Goal: Task Accomplishment & Management: Manage account settings

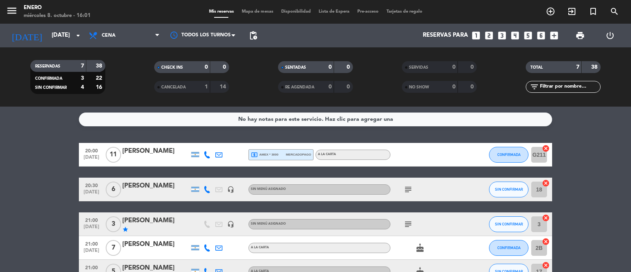
click at [118, 36] on span "Cena" at bounding box center [124, 35] width 79 height 17
click at [65, 36] on input "[DATE]" at bounding box center [86, 35] width 76 height 15
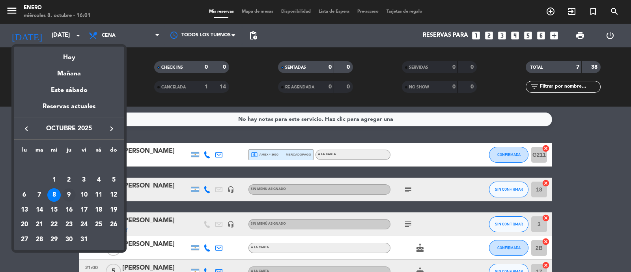
click at [71, 194] on div "9" at bounding box center [68, 194] width 13 height 13
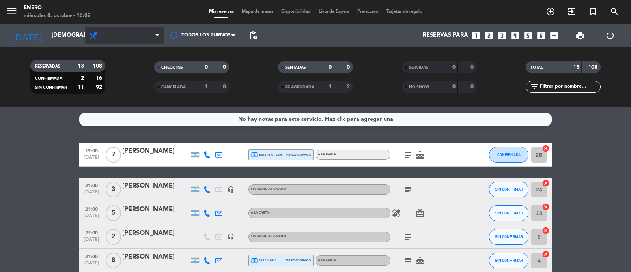
click at [137, 35] on span "Cena" at bounding box center [124, 35] width 79 height 17
click at [144, 81] on div "menu Enero [DATE] 8. octubre - 16:02 Mis reservas Mapa de mesas Disponibilidad …" at bounding box center [315, 53] width 631 height 107
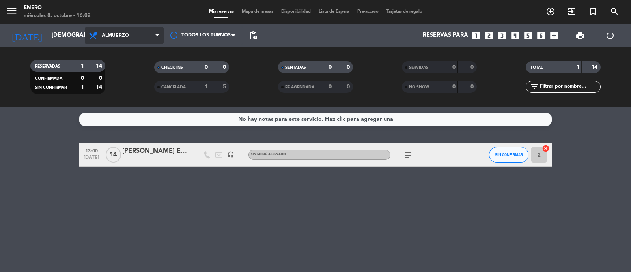
click at [132, 35] on span "Almuerzo" at bounding box center [124, 35] width 79 height 17
click at [132, 101] on div "menu Enero [DATE] 8. octubre - 16:02 Mis reservas Mapa de mesas Disponibilidad …" at bounding box center [315, 53] width 631 height 107
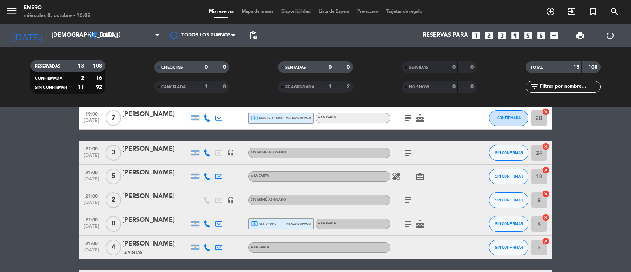
scroll to position [49, 0]
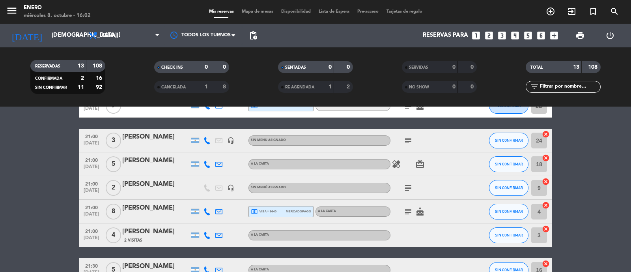
click at [409, 142] on icon "subject" at bounding box center [408, 140] width 9 height 9
click at [467, 137] on div at bounding box center [472, 140] width 21 height 23
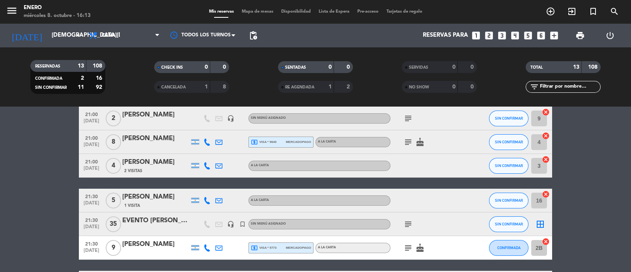
scroll to position [0, 0]
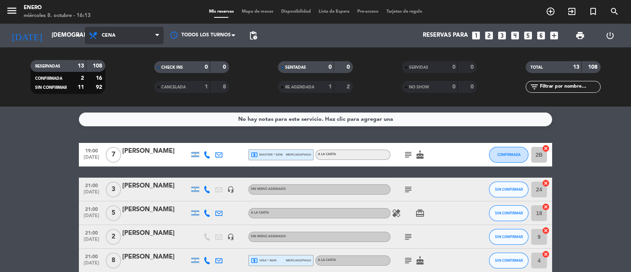
click at [111, 32] on span "Cena" at bounding box center [124, 35] width 79 height 17
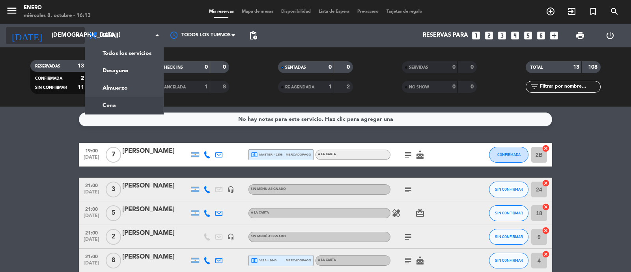
click at [65, 36] on input "[DEMOGRAPHIC_DATA][DATE]" at bounding box center [86, 35] width 76 height 15
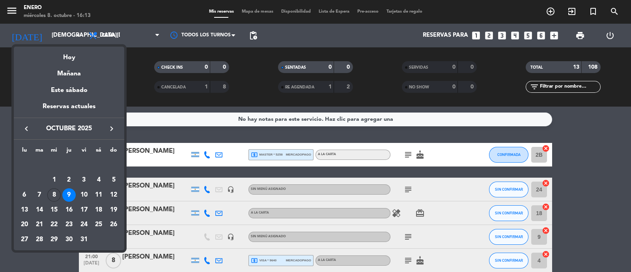
click at [117, 40] on div at bounding box center [315, 136] width 631 height 272
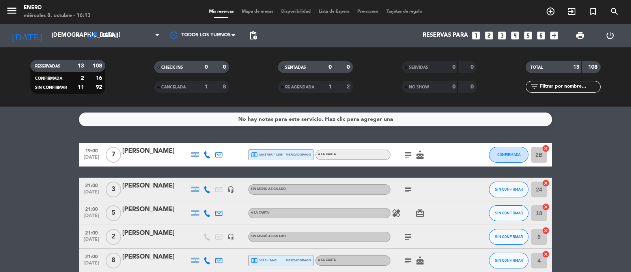
drag, startPoint x: 15, startPoint y: 229, endPoint x: 76, endPoint y: 213, distance: 62.7
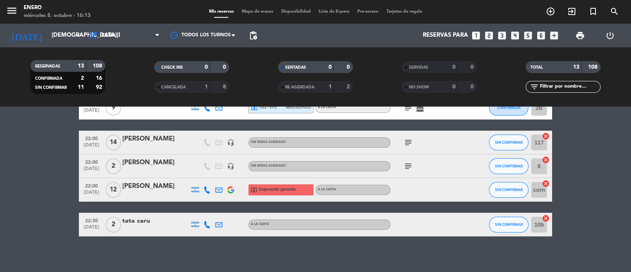
scroll to position [262, 0]
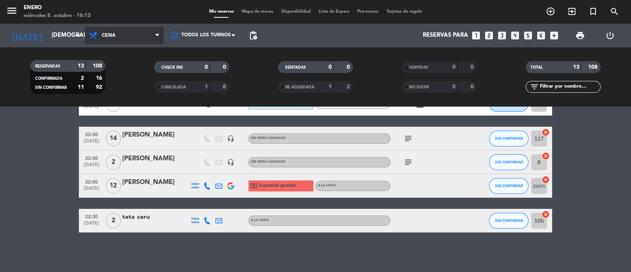
click at [120, 30] on span "Cena" at bounding box center [124, 35] width 79 height 17
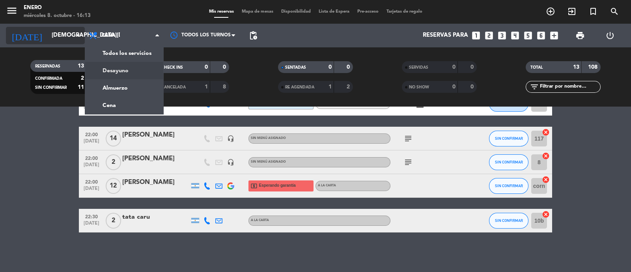
click at [50, 31] on input "[DEMOGRAPHIC_DATA][DATE]" at bounding box center [86, 35] width 76 height 15
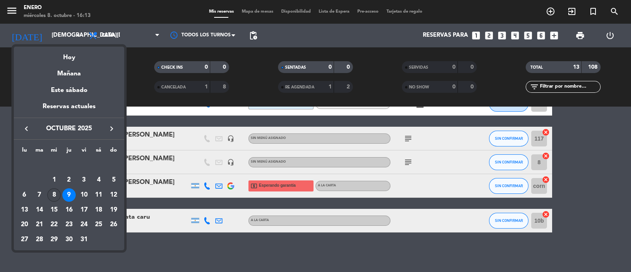
click at [58, 194] on div "8" at bounding box center [53, 194] width 13 height 13
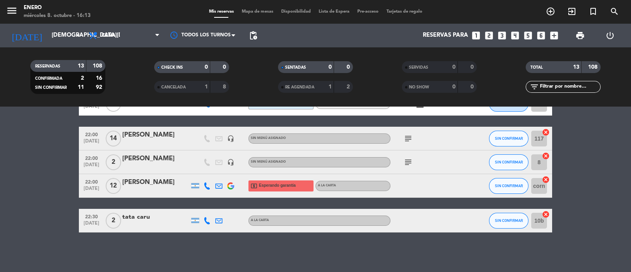
type input "[DATE]"
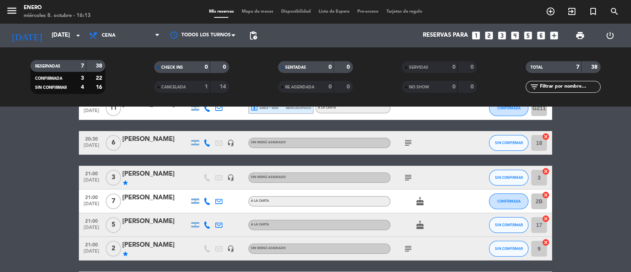
scroll to position [0, 0]
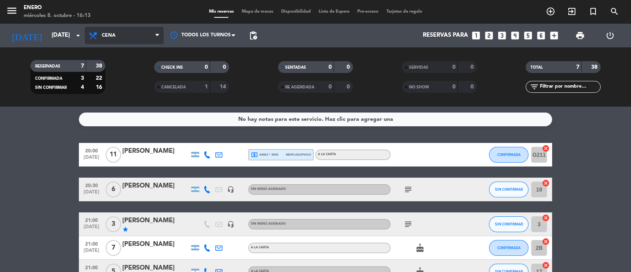
click at [112, 38] on span "Cena" at bounding box center [109, 36] width 14 height 6
click at [128, 86] on div "menu Enero [DATE] 8. octubre - 16:13 Mis reservas Mapa de mesas Disponibilidad …" at bounding box center [315, 53] width 631 height 107
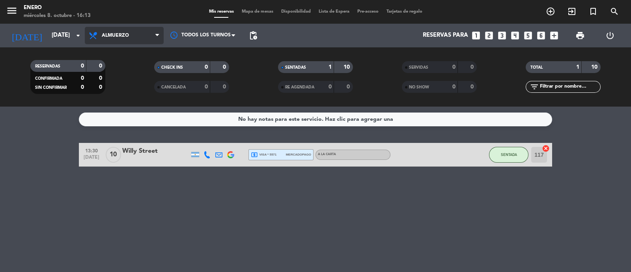
click at [129, 35] on span "Almuerzo" at bounding box center [124, 35] width 79 height 17
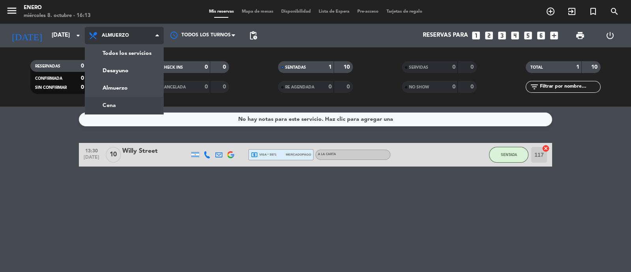
click at [132, 108] on ng-component "menu Enero [DATE] 8. octubre - 16:13 Mis reservas Mapa de mesas Disponibilidad …" at bounding box center [315, 136] width 631 height 272
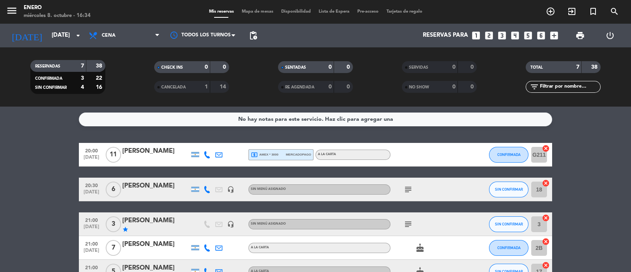
click at [612, 196] on bookings-row "20:00 [DATE] [PERSON_NAME] local_atm amex * 3000 mercadopago A LA CARTA CONFIRM…" at bounding box center [315, 242] width 631 height 199
click at [59, 168] on bookings-row "20:00 [DATE] [PERSON_NAME] local_atm amex * 3000 mercadopago A LA CARTA CONFIRM…" at bounding box center [315, 242] width 631 height 199
click at [408, 192] on icon "subject" at bounding box center [408, 189] width 9 height 9
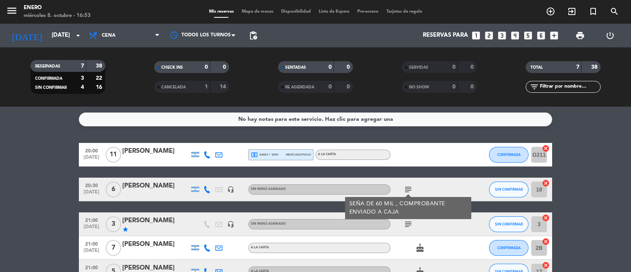
click at [436, 186] on div "subject SEÑA DE 60 MIL , COMPROBANTE ENVIADO A CAJA" at bounding box center [426, 189] width 71 height 23
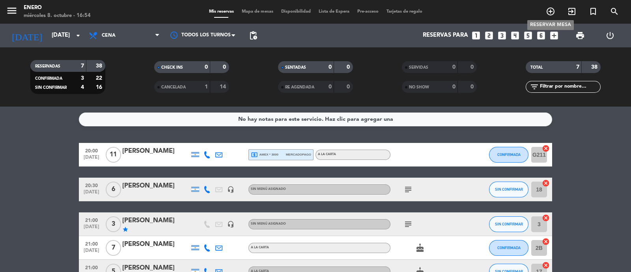
click at [554, 13] on icon "add_circle_outline" at bounding box center [550, 11] width 9 height 9
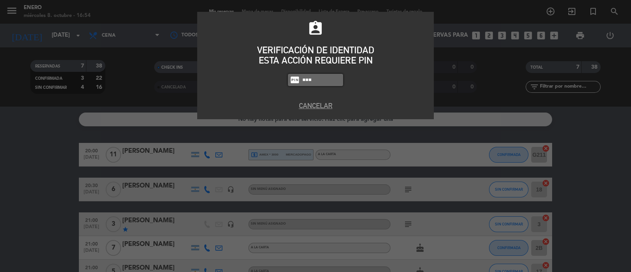
type input "6082"
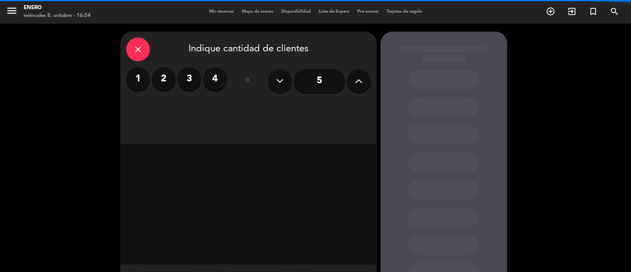
click at [359, 86] on icon at bounding box center [358, 81] width 7 height 12
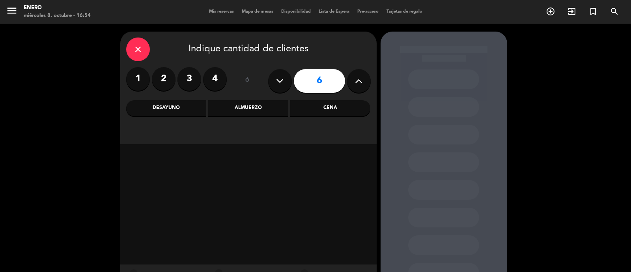
click at [359, 86] on icon at bounding box center [358, 81] width 7 height 12
type input "8"
click at [138, 38] on div "close" at bounding box center [138, 49] width 24 height 24
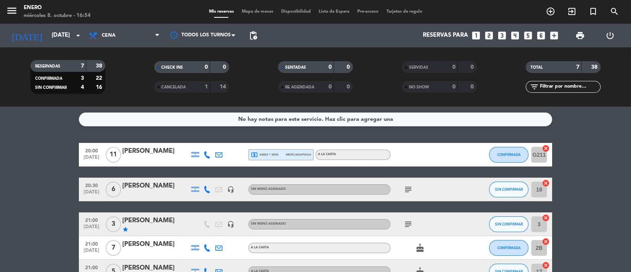
click at [33, 199] on bookings-row "20:00 [DATE] [PERSON_NAME] local_atm amex * 3000 mercadopago A LA CARTA CONFIRM…" at bounding box center [315, 242] width 631 height 199
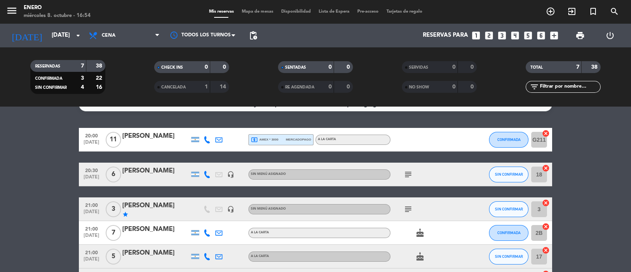
scroll to position [10, 0]
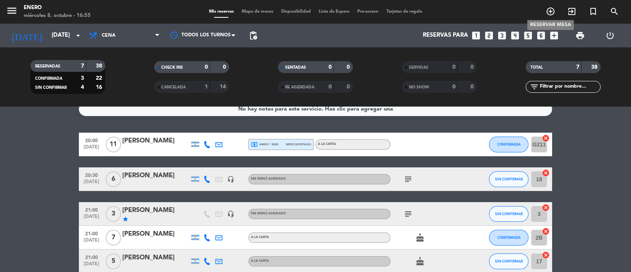
click at [551, 11] on icon "add_circle_outline" at bounding box center [550, 11] width 9 height 9
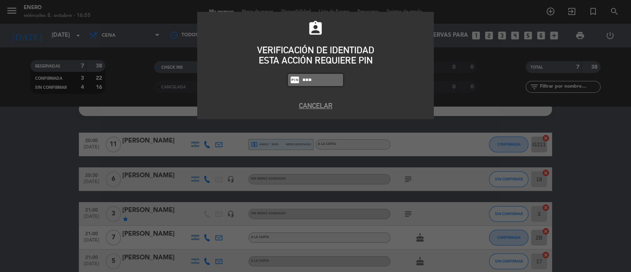
type input "6082"
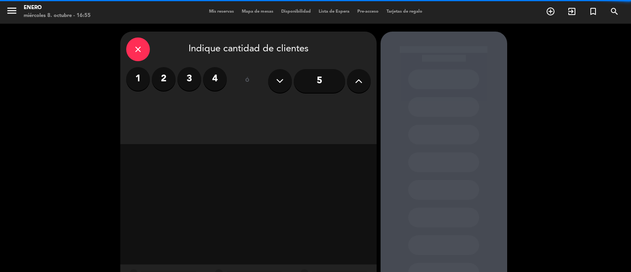
click at [357, 90] on button at bounding box center [359, 81] width 24 height 24
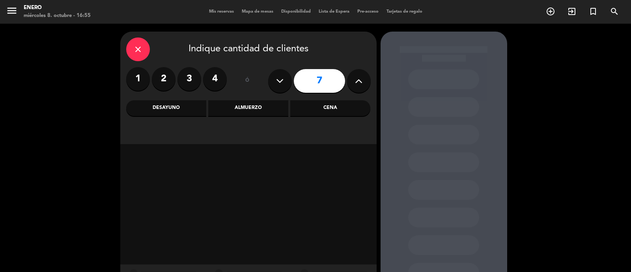
click at [357, 90] on button at bounding box center [359, 81] width 24 height 24
type input "8"
click at [329, 111] on div "Cena" at bounding box center [330, 108] width 80 height 16
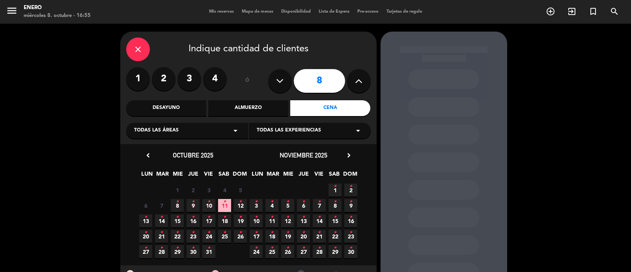
click at [196, 208] on span "9 •" at bounding box center [193, 205] width 13 height 13
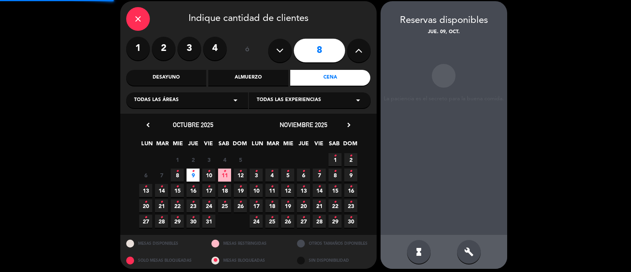
scroll to position [32, 0]
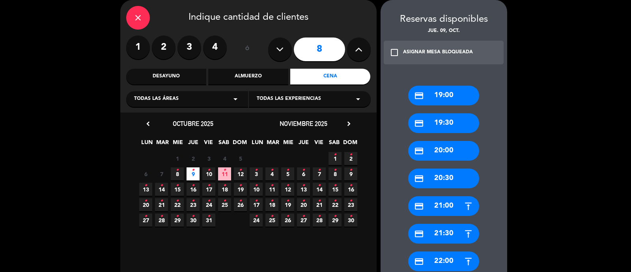
click at [446, 176] on div "credit_card 20:30" at bounding box center [443, 178] width 71 height 20
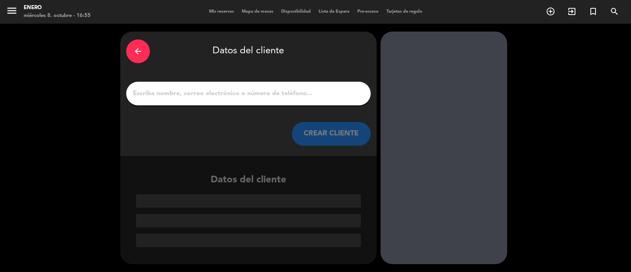
click at [233, 95] on input "1" at bounding box center [248, 93] width 233 height 11
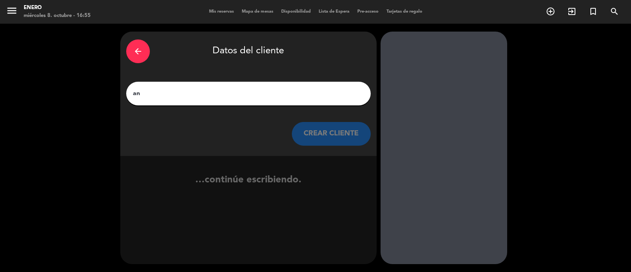
type input "a"
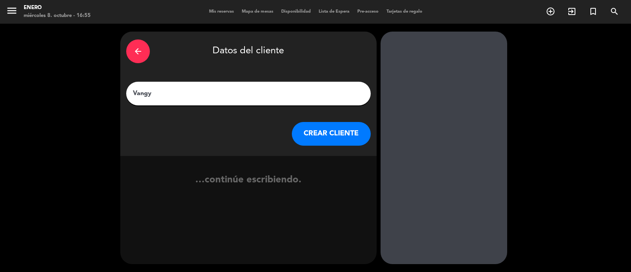
type input "Vangy"
click at [320, 126] on button "CREAR CLIENTE" at bounding box center [331, 134] width 79 height 24
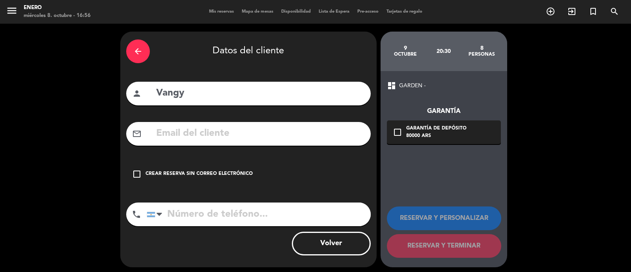
click at [249, 170] on div "Crear reserva sin correo electrónico" at bounding box center [199, 174] width 107 height 8
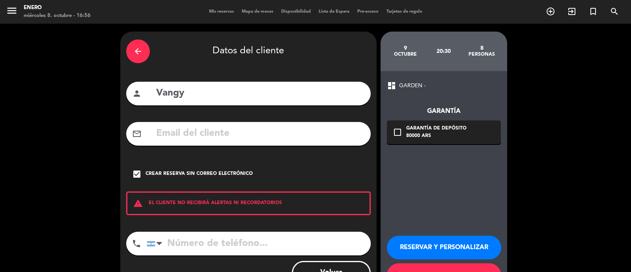
click at [277, 247] on input "tel" at bounding box center [259, 244] width 224 height 24
paste input "[PHONE_NUMBER]"
type input "[PHONE_NUMBER]"
click at [427, 250] on button "RESERVAR Y PERSONALIZAR" at bounding box center [444, 248] width 114 height 24
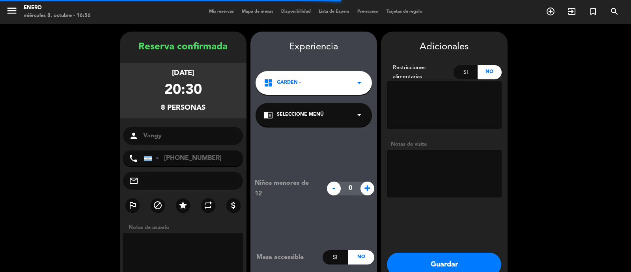
scroll to position [32, 0]
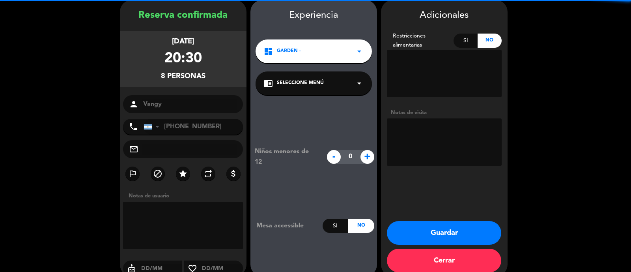
click at [441, 144] on textarea at bounding box center [444, 141] width 115 height 47
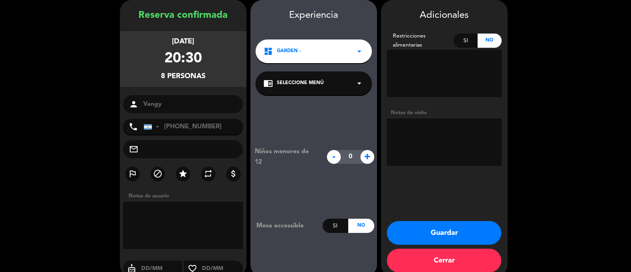
click at [451, 135] on textarea at bounding box center [444, 141] width 115 height 47
type textarea "SEÑA $80 MIL COMP. ENVIADO A CAJA"
click at [427, 227] on button "Guardar" at bounding box center [444, 233] width 114 height 24
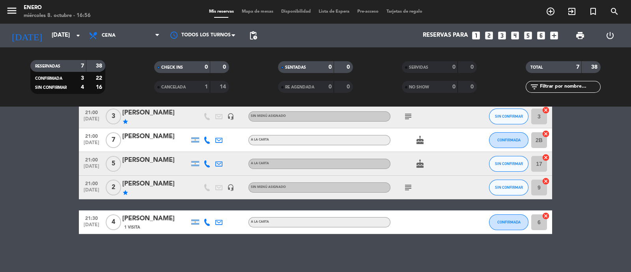
scroll to position [109, 0]
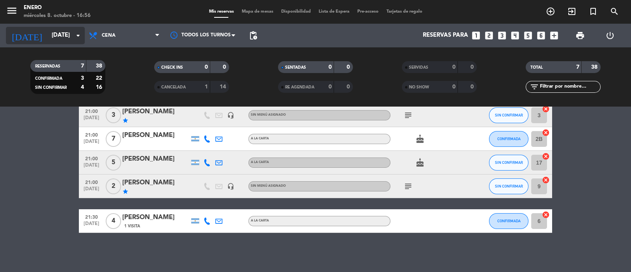
click at [75, 31] on icon "arrow_drop_down" at bounding box center [77, 35] width 9 height 9
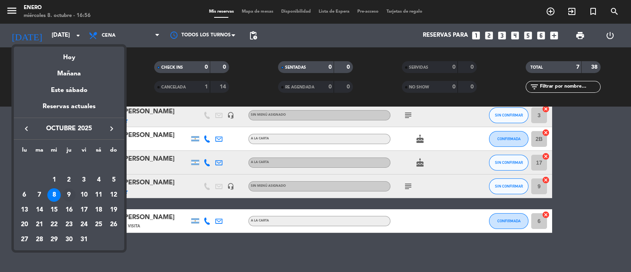
click at [68, 196] on div "9" at bounding box center [68, 194] width 13 height 13
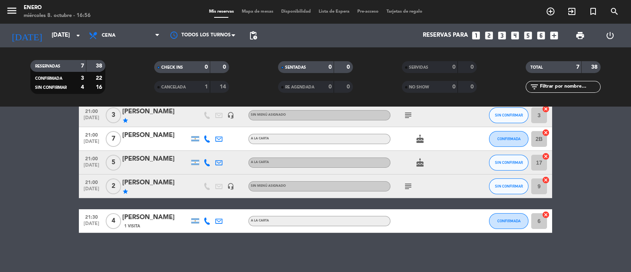
type input "[DEMOGRAPHIC_DATA][DATE]"
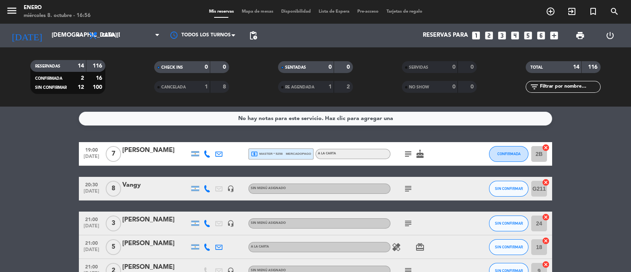
scroll to position [0, 0]
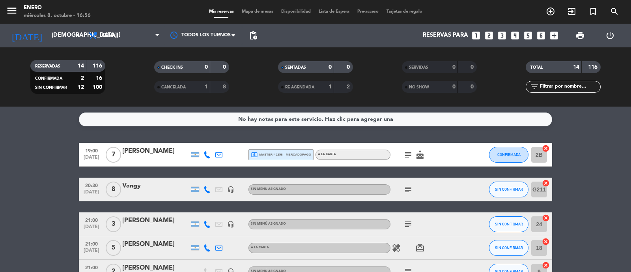
click at [162, 188] on div "Vangy" at bounding box center [155, 186] width 67 height 10
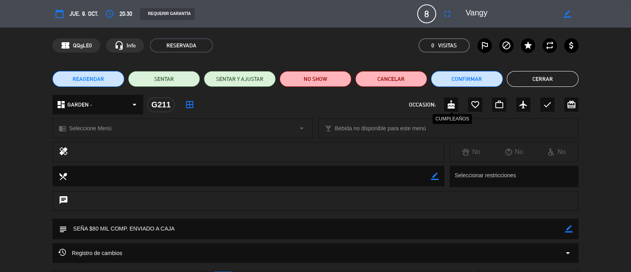
click at [452, 103] on icon "cake" at bounding box center [451, 104] width 9 height 9
click at [568, 72] on button "Cerrar" at bounding box center [543, 79] width 72 height 16
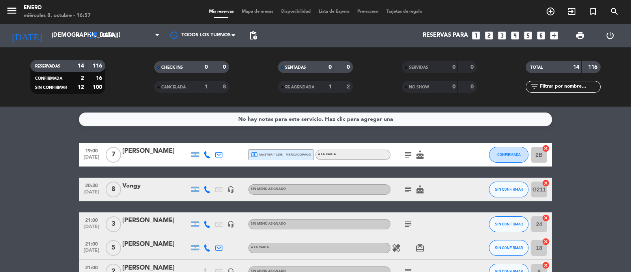
click at [421, 190] on icon "cake" at bounding box center [419, 189] width 9 height 9
click at [158, 194] on div at bounding box center [155, 194] width 67 height 6
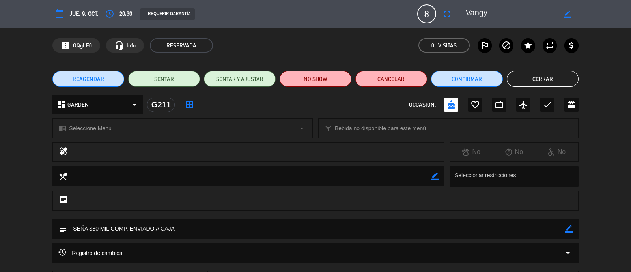
click at [569, 232] on icon "border_color" at bounding box center [568, 228] width 7 height 7
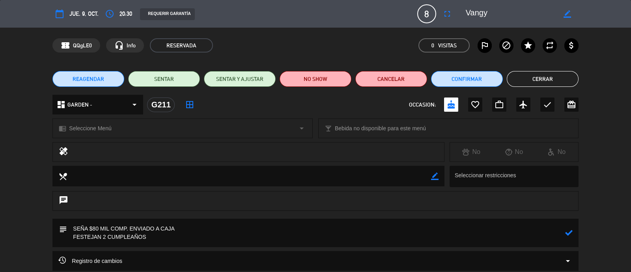
type textarea "SEÑA $80 MIL COMP. ENVIADO A CAJA FESTEJAN 2 CUMPLEAÑOS"
click at [567, 235] on icon at bounding box center [568, 232] width 7 height 7
click at [554, 79] on button "Cerrar" at bounding box center [543, 79] width 72 height 16
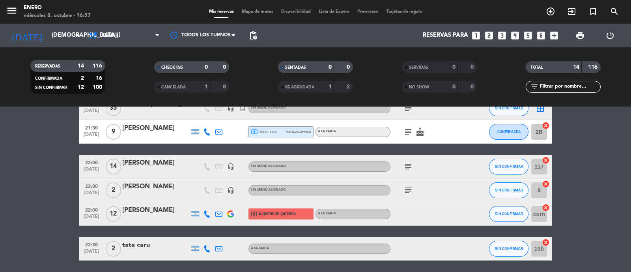
scroll to position [297, 0]
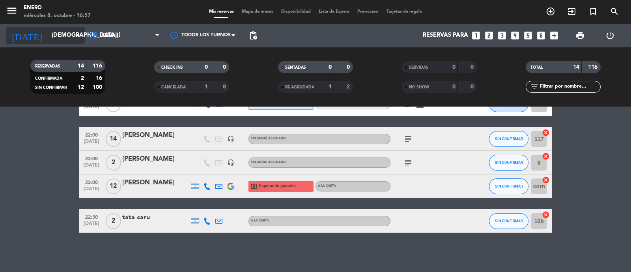
click at [66, 34] on input "[DEMOGRAPHIC_DATA][DATE]" at bounding box center [86, 35] width 76 height 15
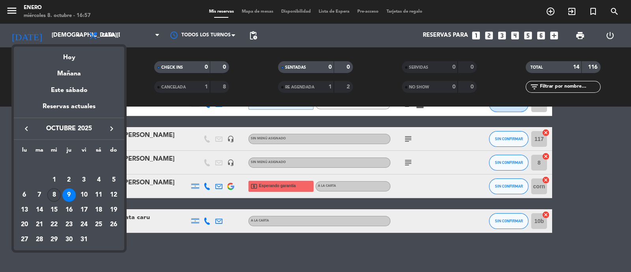
click at [54, 192] on div "8" at bounding box center [53, 194] width 13 height 13
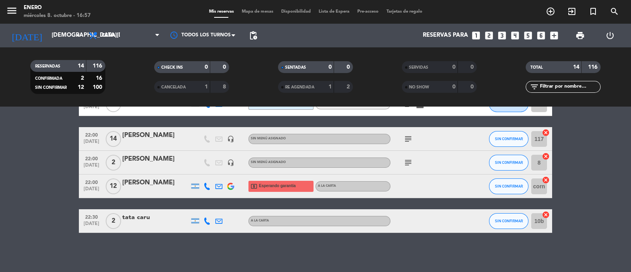
type input "[DATE]"
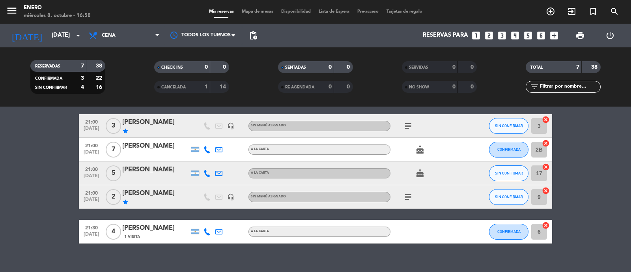
scroll to position [0, 0]
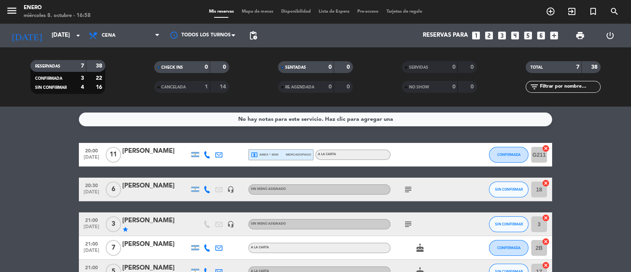
click at [546, 147] on icon "cancel" at bounding box center [546, 148] width 8 height 8
click at [538, 155] on icon "border_all" at bounding box center [540, 154] width 9 height 9
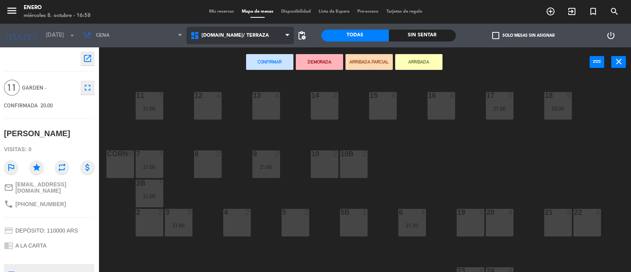
click at [236, 28] on span "[DOMAIN_NAME]/ TERRAZA" at bounding box center [241, 35] width 108 height 17
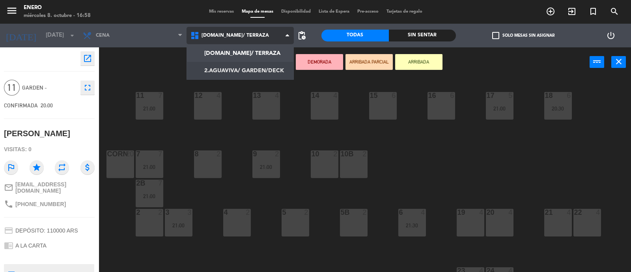
click at [260, 75] on ng-component "menu Enero [DATE] 8. octubre - 16:58 Mis reservas Mapa de mesas Disponibilidad …" at bounding box center [315, 136] width 631 height 273
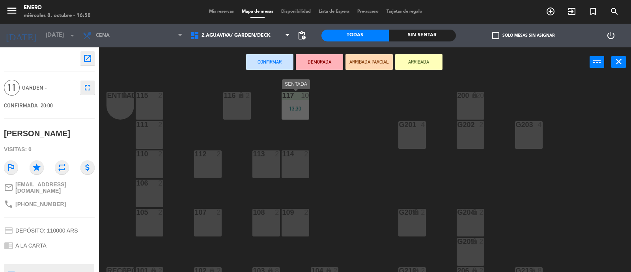
click at [298, 103] on div "117 10 13:30" at bounding box center [296, 106] width 28 height 28
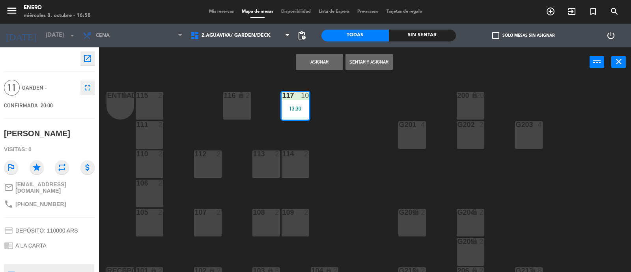
click at [310, 62] on button "Asignar" at bounding box center [319, 62] width 47 height 16
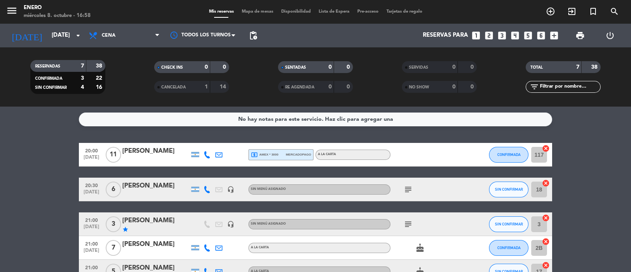
click at [242, 12] on span "Mapa de mesas" at bounding box center [257, 11] width 39 height 4
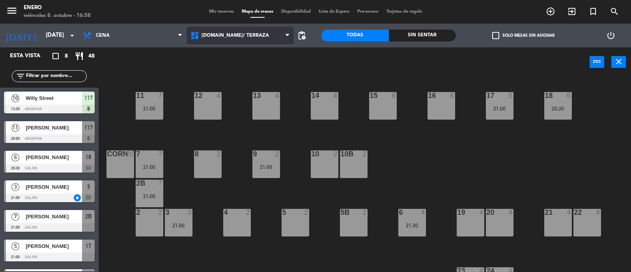
click at [226, 28] on span "[DOMAIN_NAME]/ TERRAZA" at bounding box center [241, 35] width 108 height 17
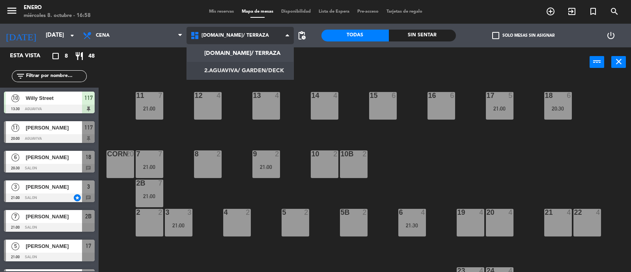
click at [253, 65] on ng-component "menu Enero [DATE] 8. octubre - 16:58 Mis reservas Mapa de mesas Disponibilidad …" at bounding box center [315, 136] width 631 height 273
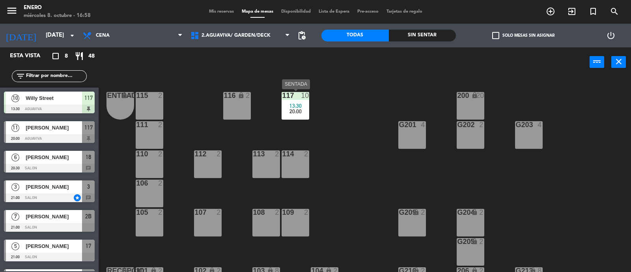
click at [296, 99] on div "117 10" at bounding box center [296, 96] width 28 height 8
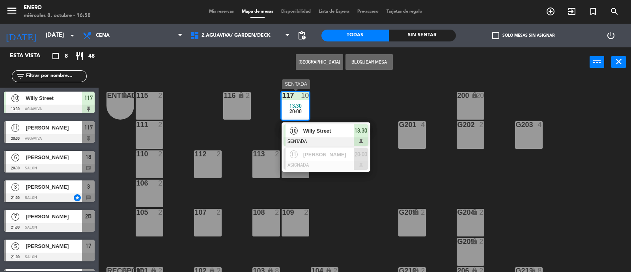
click at [328, 134] on span "Willy Street" at bounding box center [328, 131] width 50 height 8
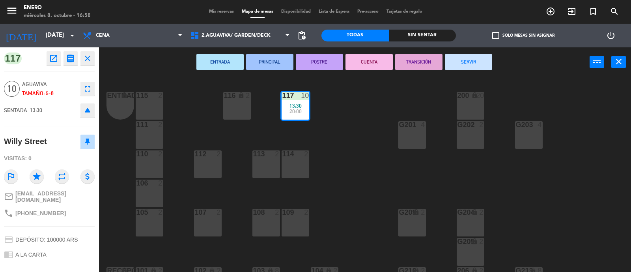
click at [471, 66] on button "SERVIR" at bounding box center [468, 62] width 47 height 16
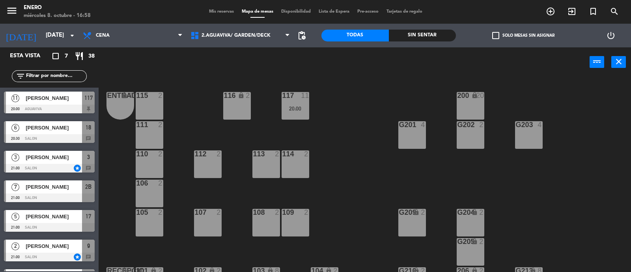
click at [210, 9] on span "Mis reservas" at bounding box center [221, 11] width 33 height 4
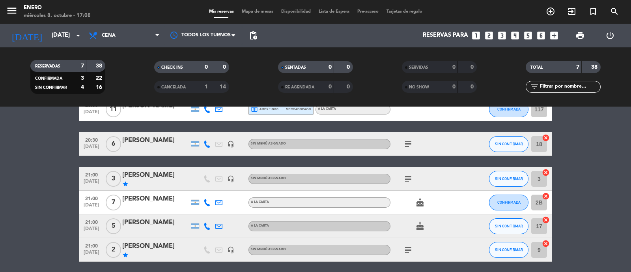
scroll to position [60, 0]
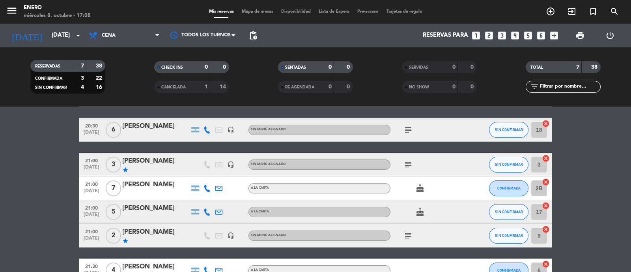
click at [409, 166] on icon "subject" at bounding box center [408, 164] width 9 height 9
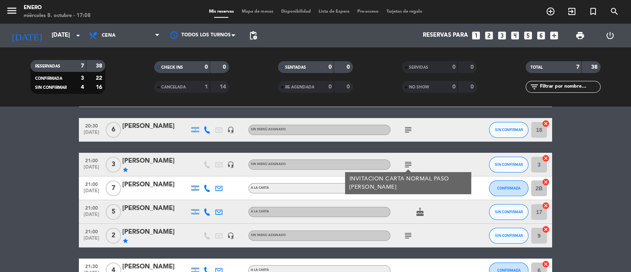
click at [405, 237] on icon "subject" at bounding box center [408, 235] width 9 height 9
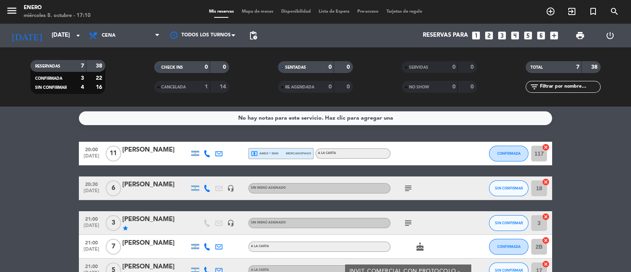
scroll to position [0, 0]
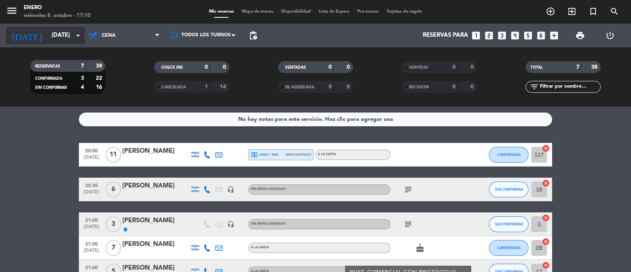
click at [48, 32] on input "[DATE]" at bounding box center [86, 35] width 76 height 15
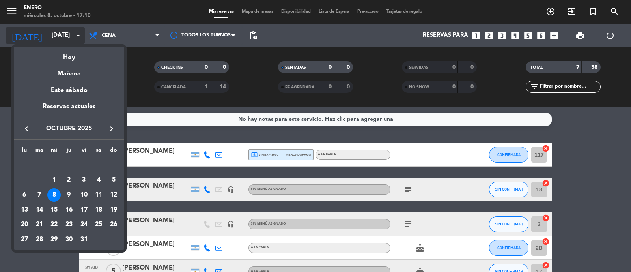
click at [45, 32] on div at bounding box center [315, 136] width 631 height 272
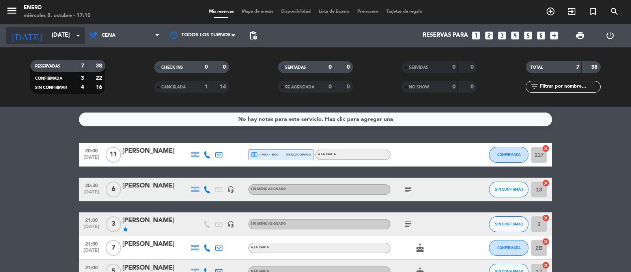
click at [77, 34] on icon "arrow_drop_down" at bounding box center [77, 35] width 9 height 9
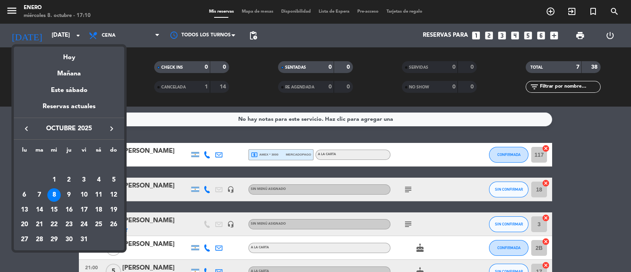
click at [37, 194] on div "7" at bounding box center [39, 194] width 13 height 13
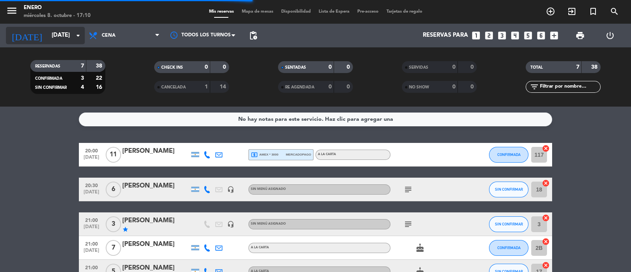
click at [57, 37] on input "[DATE]" at bounding box center [86, 35] width 76 height 15
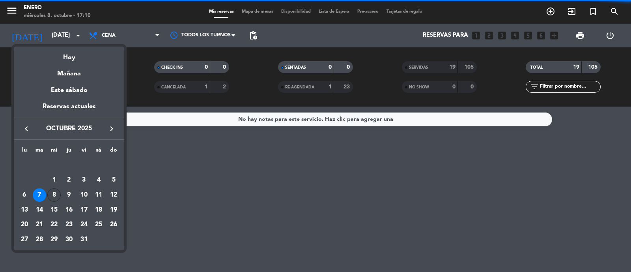
click at [55, 191] on div "8" at bounding box center [53, 194] width 13 height 13
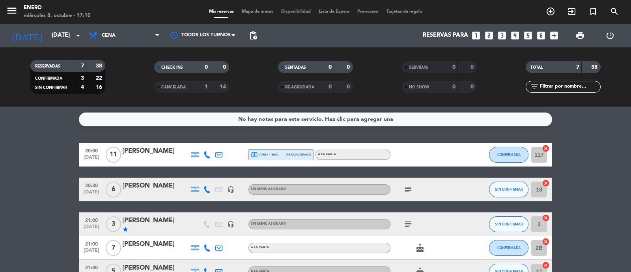
click at [20, 181] on bookings-row "20:00 [DATE] [PERSON_NAME] local_atm amex * 3000 mercadopago A LA CARTA CONFIRM…" at bounding box center [315, 242] width 631 height 199
click at [9, 130] on div "No hay notas para este servicio. Haz clic para agregar una 20:00 [DATE] [PERSON…" at bounding box center [315, 189] width 631 height 165
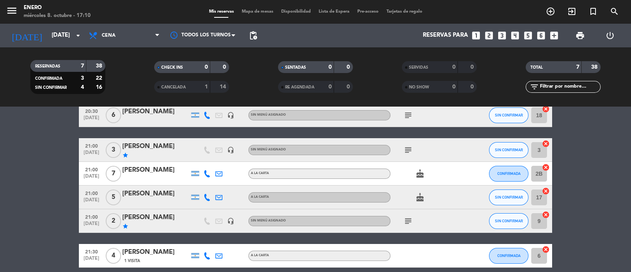
scroll to position [75, 0]
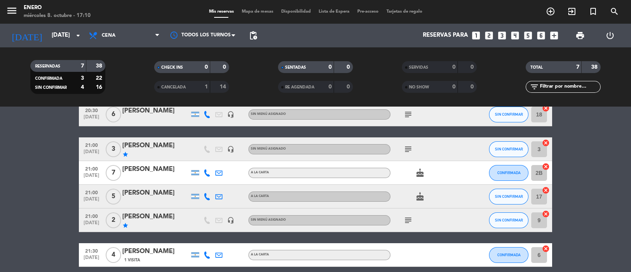
click at [411, 144] on icon "subject" at bounding box center [408, 148] width 9 height 9
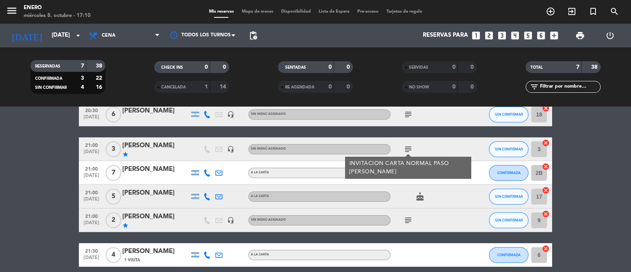
click at [411, 216] on icon "subject" at bounding box center [408, 219] width 9 height 9
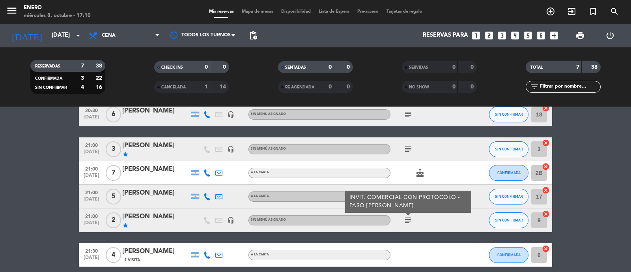
click at [22, 178] on bookings-row "20:00 [DATE] [PERSON_NAME] local_atm amex * 3000 mercadopago A LA CARTA CONFIRM…" at bounding box center [315, 167] width 631 height 199
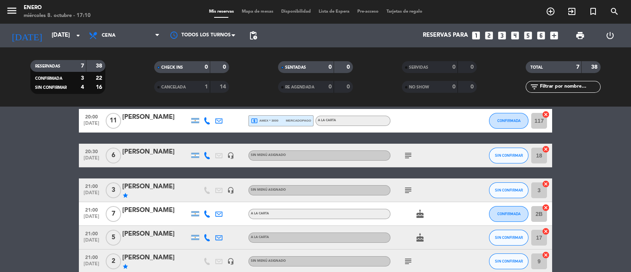
scroll to position [0, 0]
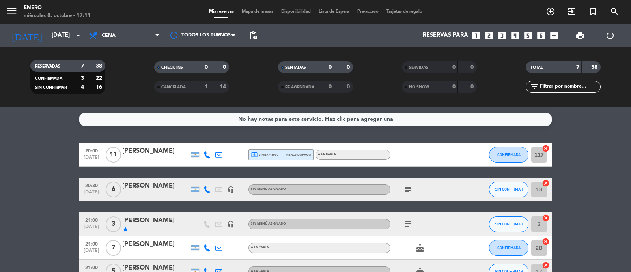
click at [268, 151] on span "local_atm amex * 3000" at bounding box center [265, 154] width 28 height 7
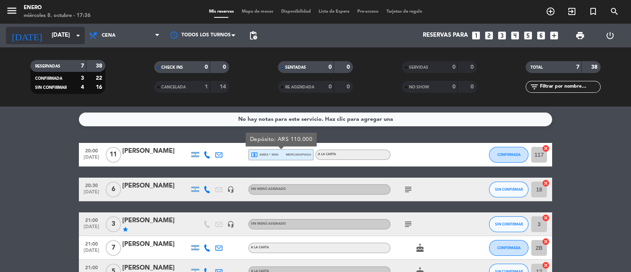
click at [70, 34] on input "[DATE]" at bounding box center [86, 35] width 76 height 15
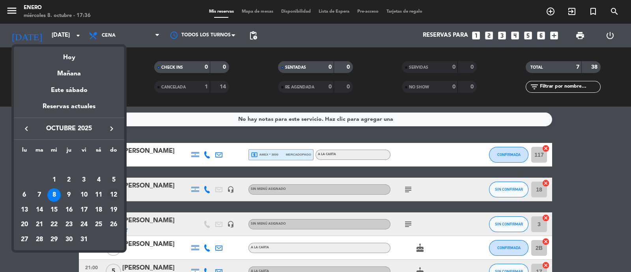
click at [112, 195] on div "12" at bounding box center [113, 194] width 13 height 13
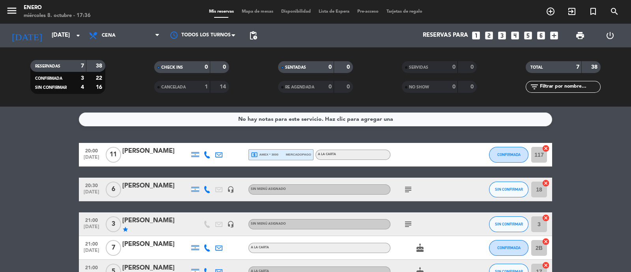
type input "[DATE]"
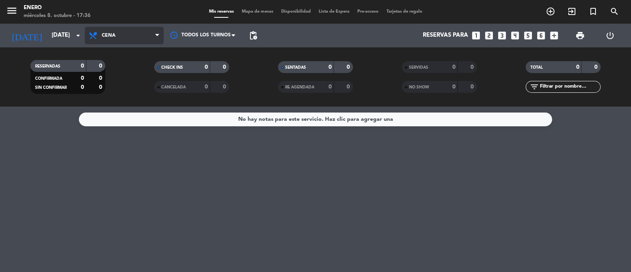
click at [131, 36] on span "Cena" at bounding box center [124, 35] width 79 height 17
click at [125, 89] on div "menu Enero [DATE] 8. octubre - 17:36 Mis reservas Mapa de mesas Disponibilidad …" at bounding box center [315, 53] width 631 height 107
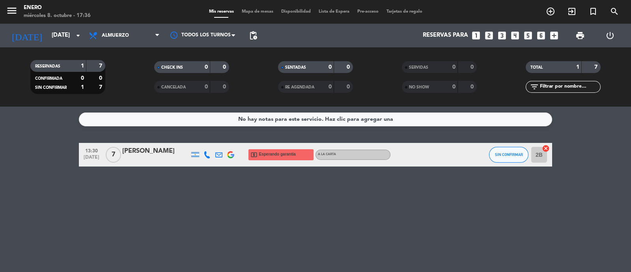
click at [276, 152] on span "Esperando garantía" at bounding box center [277, 154] width 37 height 6
click at [169, 162] on div at bounding box center [155, 160] width 67 height 6
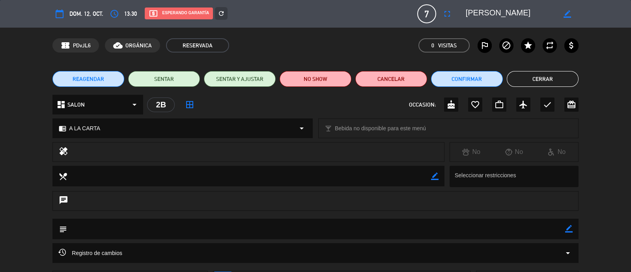
scroll to position [49, 0]
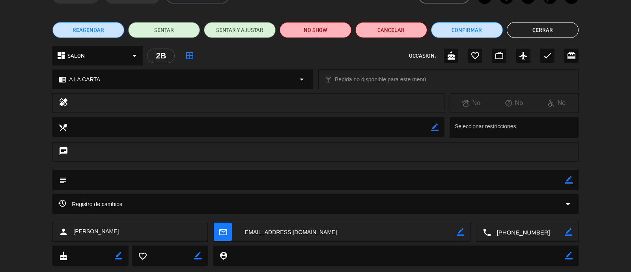
click at [570, 183] on icon "border_color" at bounding box center [568, 179] width 7 height 7
click at [331, 178] on textarea at bounding box center [316, 180] width 498 height 20
type textarea "SOLICITA MESA REDONDA- CUMPLE"
click at [572, 182] on icon at bounding box center [568, 179] width 7 height 7
click at [552, 34] on button "Cerrar" at bounding box center [543, 30] width 72 height 16
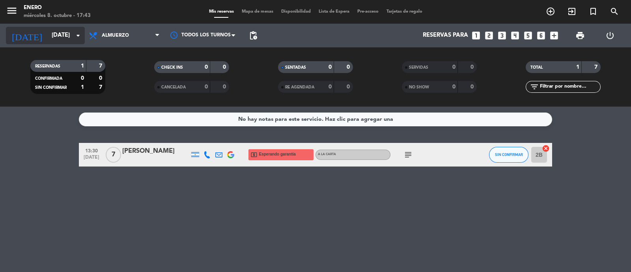
click at [55, 30] on input "[DATE]" at bounding box center [86, 35] width 76 height 15
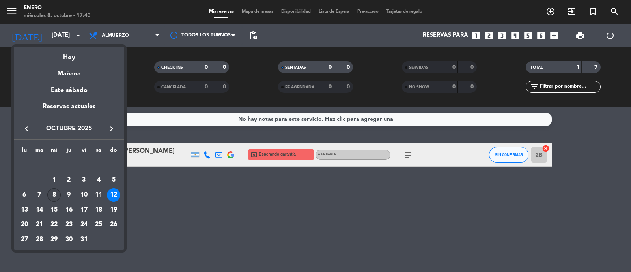
click at [52, 192] on div "8" at bounding box center [53, 194] width 13 height 13
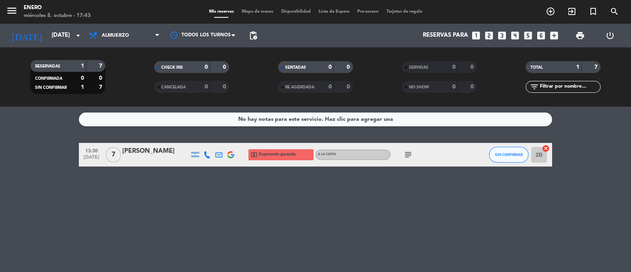
type input "[DATE]"
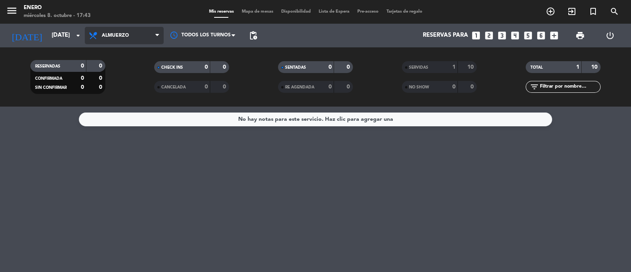
click at [140, 34] on span "Almuerzo" at bounding box center [124, 35] width 79 height 17
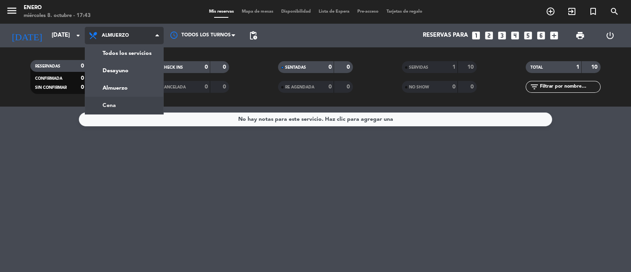
click at [129, 105] on div "menu Enero [DATE] 8. octubre - 17:43 Mis reservas Mapa de mesas Disponibilidad …" at bounding box center [315, 53] width 631 height 107
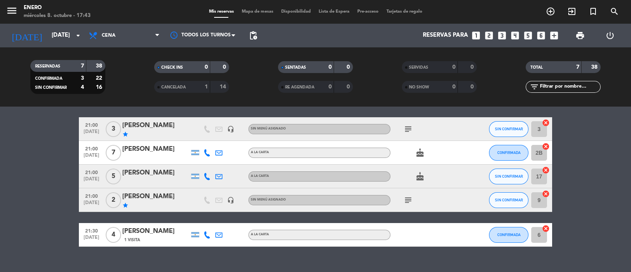
scroll to position [98, 0]
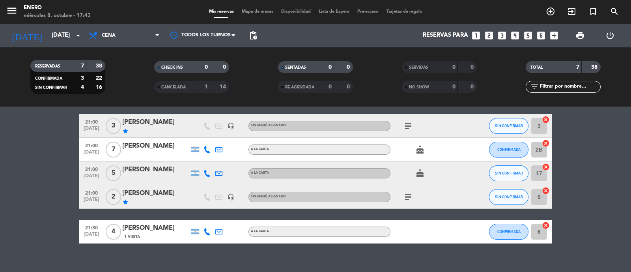
click at [404, 199] on icon "subject" at bounding box center [408, 196] width 9 height 9
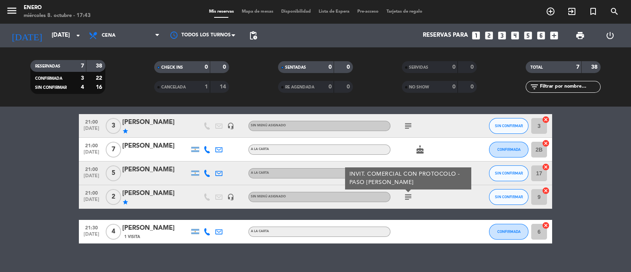
click at [432, 196] on div "subject INVIT. COMERCIAL CON PROTOCOLO - PASO [PERSON_NAME]" at bounding box center [426, 196] width 71 height 23
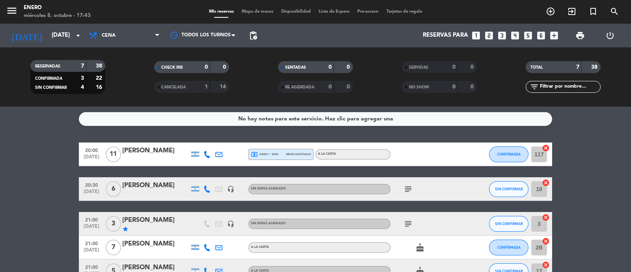
scroll to position [0, 0]
click at [209, 156] on icon at bounding box center [207, 154] width 7 height 7
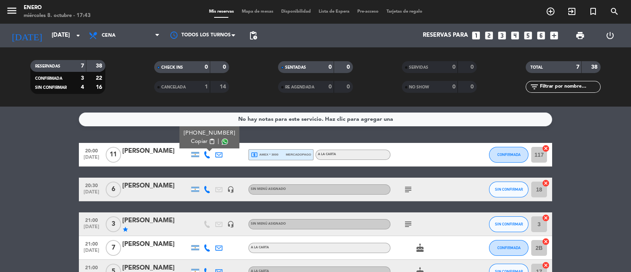
click at [206, 134] on div "[PHONE_NUMBER]" at bounding box center [210, 133] width 52 height 8
click at [206, 139] on button "Copiar content_paste" at bounding box center [203, 141] width 24 height 8
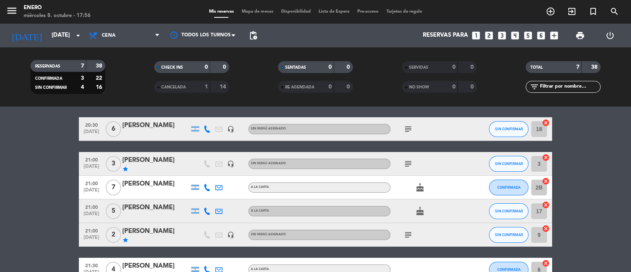
scroll to position [109, 0]
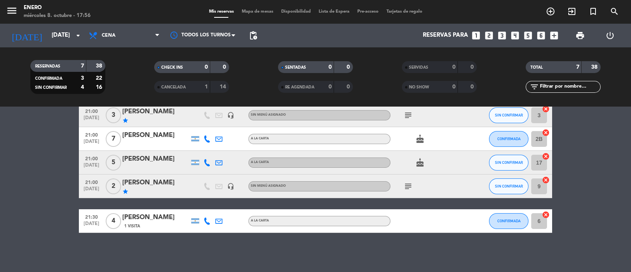
click at [167, 270] on div "No hay notas para este servicio. Haz clic para agregar una 20:00 [DATE] [PERSON…" at bounding box center [315, 189] width 631 height 165
click at [352, 243] on div "No hay notas para este servicio. Haz clic para agregar una 20:00 [DATE] [PERSON…" at bounding box center [315, 189] width 631 height 165
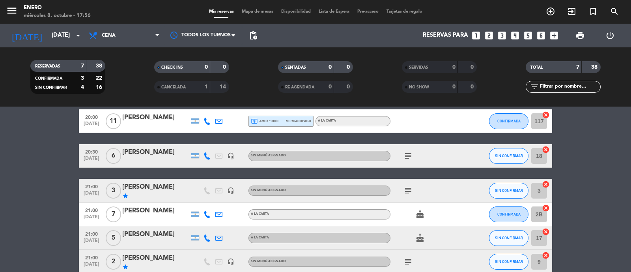
scroll to position [49, 0]
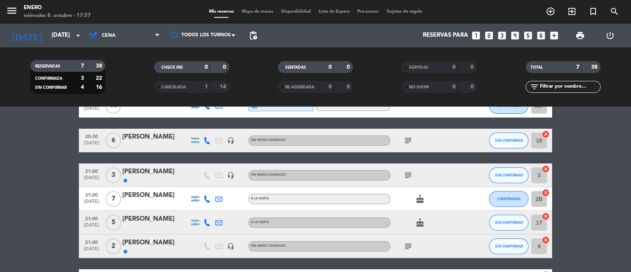
click at [406, 173] on icon "subject" at bounding box center [408, 174] width 9 height 9
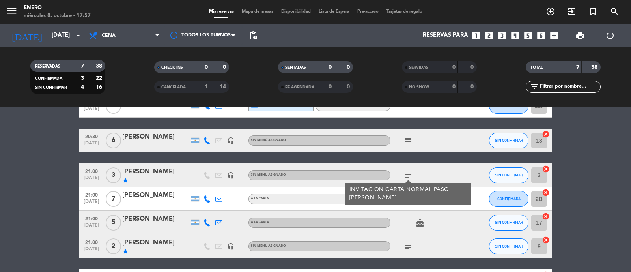
click at [475, 208] on div at bounding box center [472, 198] width 21 height 23
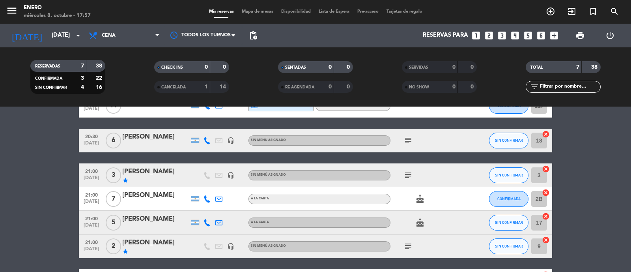
click at [423, 201] on icon "cake" at bounding box center [419, 198] width 9 height 9
click at [208, 198] on icon at bounding box center [207, 198] width 7 height 7
click at [212, 187] on span "content_paste" at bounding box center [214, 186] width 6 height 6
click at [211, 185] on span "content_paste" at bounding box center [214, 186] width 6 height 6
click at [208, 224] on icon at bounding box center [207, 222] width 7 height 7
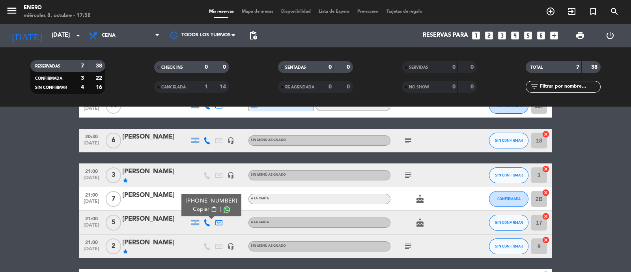
click at [211, 209] on span "content_paste" at bounding box center [214, 209] width 6 height 6
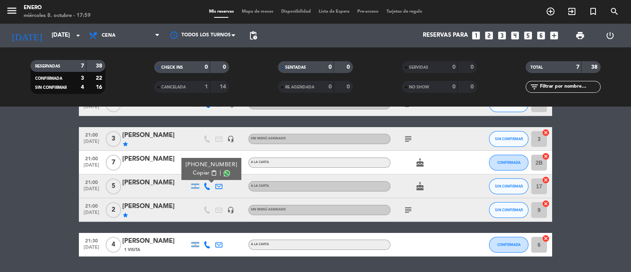
scroll to position [98, 0]
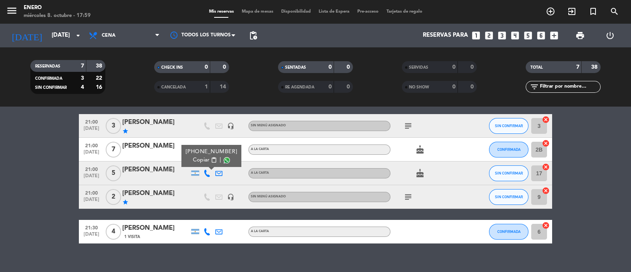
click at [180, 198] on div "[PERSON_NAME]" at bounding box center [155, 193] width 67 height 10
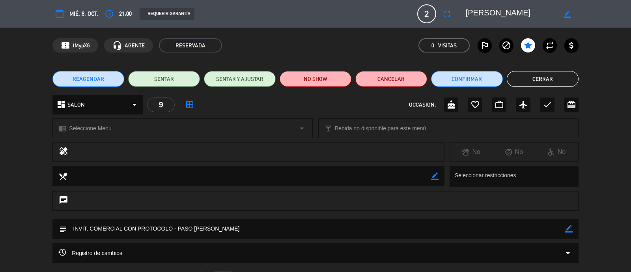
click at [540, 80] on button "Cerrar" at bounding box center [543, 79] width 72 height 16
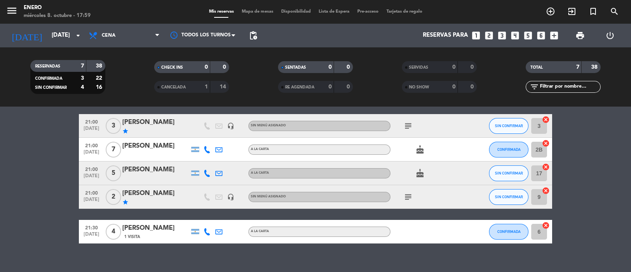
click at [410, 199] on icon "subject" at bounding box center [408, 196] width 9 height 9
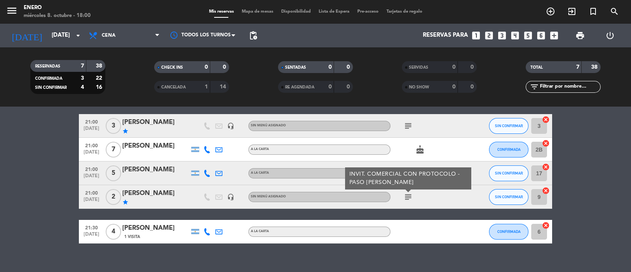
click at [172, 230] on div "[PERSON_NAME]" at bounding box center [155, 228] width 67 height 10
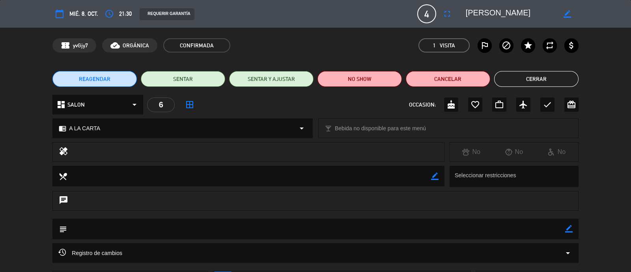
click at [528, 77] on button "Cerrar" at bounding box center [536, 79] width 84 height 16
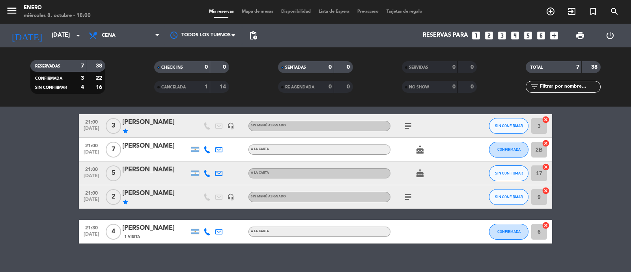
click at [208, 231] on icon at bounding box center [207, 231] width 7 height 7
click at [411, 253] on div "No hay notas para este servicio. Haz clic para agregar una 20:00 [DATE] [PERSON…" at bounding box center [315, 189] width 631 height 165
click at [208, 172] on icon at bounding box center [207, 173] width 7 height 7
click at [469, 173] on div at bounding box center [472, 172] width 21 height 23
click at [502, 178] on button "SIN CONFIRMAR" at bounding box center [508, 173] width 39 height 16
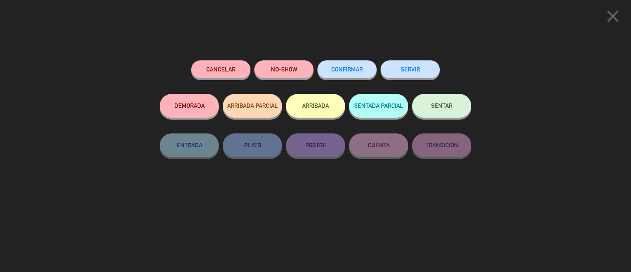
click at [353, 70] on span "CONFIRMAR" at bounding box center [347, 69] width 32 height 7
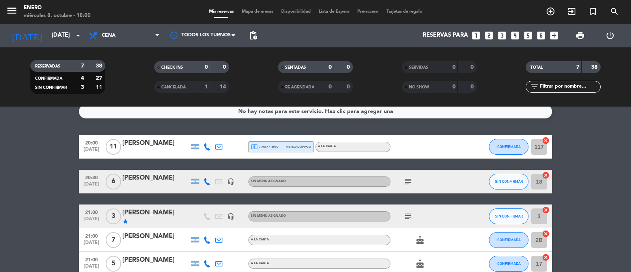
scroll to position [0, 0]
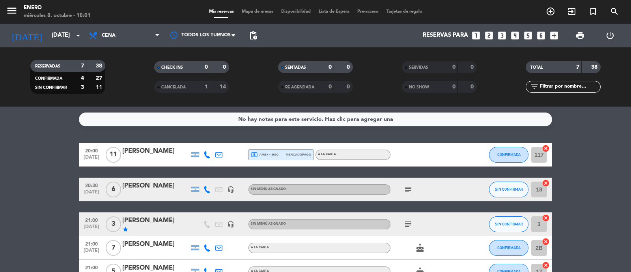
click at [294, 155] on span "mercadopago" at bounding box center [298, 154] width 25 height 5
click at [406, 193] on icon "subject" at bounding box center [408, 189] width 9 height 9
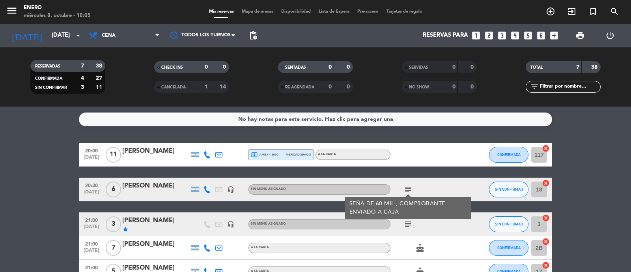
click at [430, 234] on div "subject" at bounding box center [426, 223] width 71 height 23
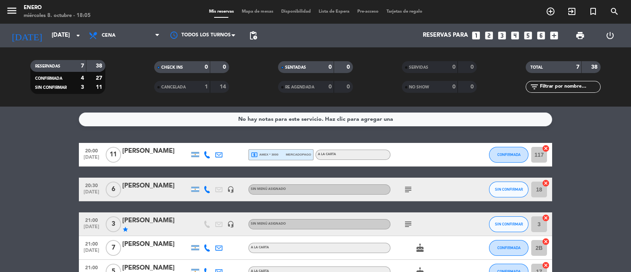
click at [408, 223] on icon "subject" at bounding box center [408, 223] width 9 height 9
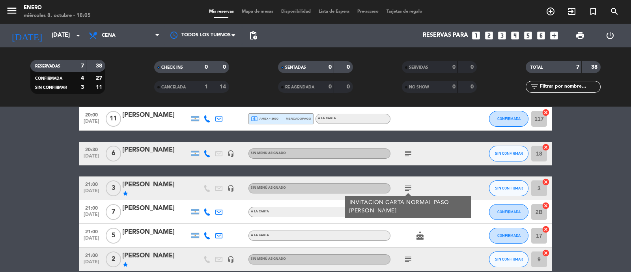
scroll to position [49, 0]
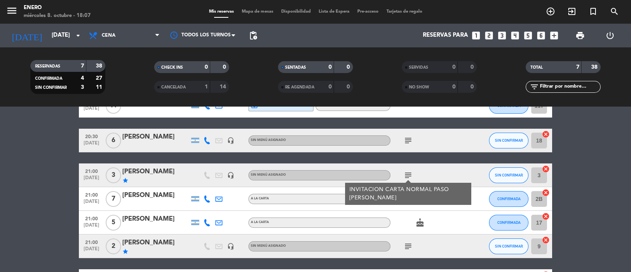
click at [37, 191] on bookings-row "20:00 [DATE] [PERSON_NAME] local_atm amex * 3000 mercadopago A LA CARTA CONFIRM…" at bounding box center [315, 193] width 631 height 199
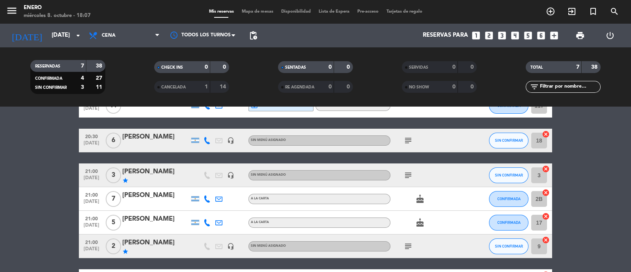
click at [419, 201] on icon "cake" at bounding box center [419, 198] width 9 height 9
click at [437, 199] on div "cake CUMPLEAÑOS" at bounding box center [426, 198] width 71 height 23
click at [206, 201] on icon at bounding box center [207, 198] width 7 height 7
click at [206, 186] on button "Copiar content_paste" at bounding box center [205, 185] width 24 height 8
click at [416, 226] on icon "cake" at bounding box center [419, 222] width 9 height 9
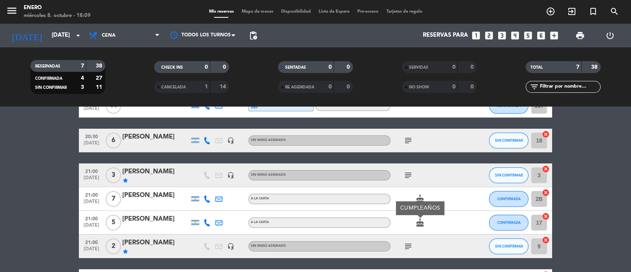
click at [471, 220] on div at bounding box center [472, 222] width 21 height 23
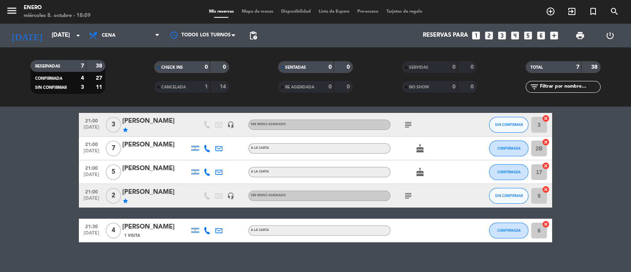
scroll to position [109, 0]
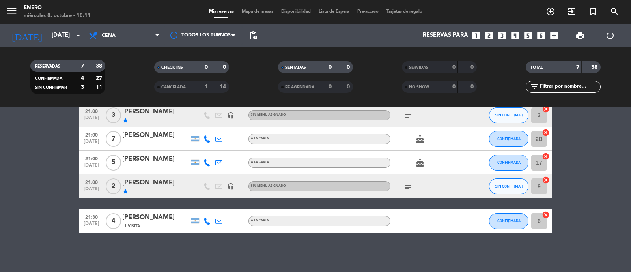
click at [404, 185] on icon "subject" at bounding box center [408, 185] width 9 height 9
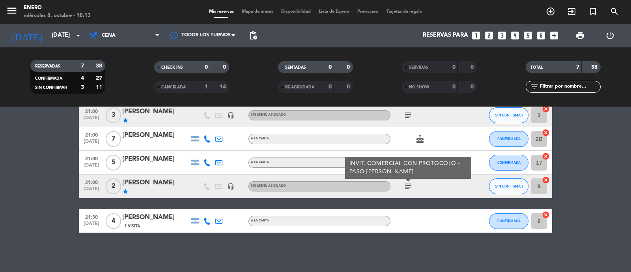
click at [410, 226] on div at bounding box center [426, 220] width 71 height 23
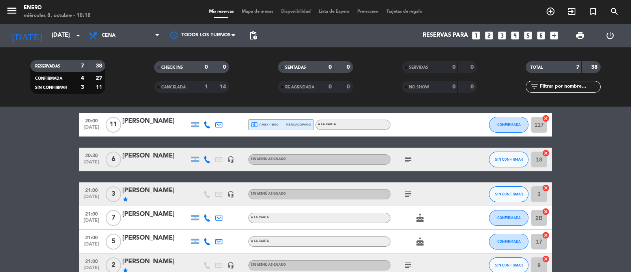
scroll to position [10, 0]
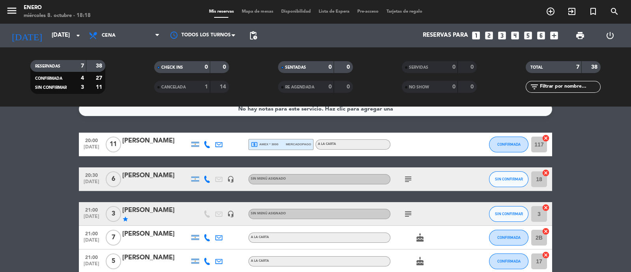
click at [48, 172] on bookings-row "20:00 [DATE] [PERSON_NAME] local_atm amex * 3000 mercadopago A LA CARTA CONFIRM…" at bounding box center [315, 232] width 631 height 199
click at [631, 165] on bookings-row "20:00 [DATE] [PERSON_NAME] local_atm amex * 3000 mercadopago A LA CARTA CONFIRM…" at bounding box center [315, 232] width 631 height 199
click at [540, 238] on input "2B" at bounding box center [539, 238] width 16 height 16
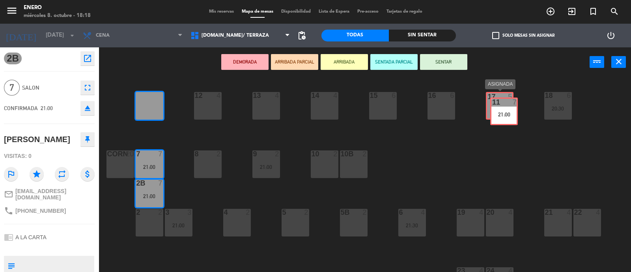
drag, startPoint x: 146, startPoint y: 99, endPoint x: 501, endPoint y: 105, distance: 355.1
click at [501, 105] on div "14 4 12 4 11 7 21:00 11 7 21:00 17 5 21:00 15 6 16 6 13 4 18 6 20:30 10 2 7 7 2…" at bounding box center [368, 175] width 526 height 195
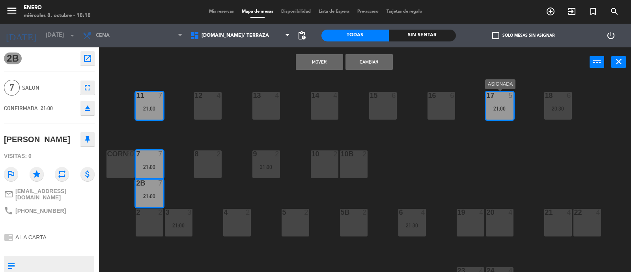
click at [501, 106] on div "21:00" at bounding box center [500, 109] width 28 height 6
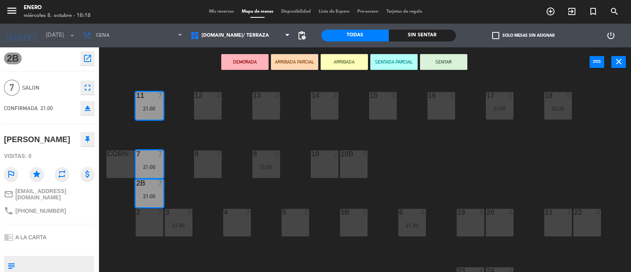
click at [502, 111] on div "21:00" at bounding box center [500, 109] width 28 height 6
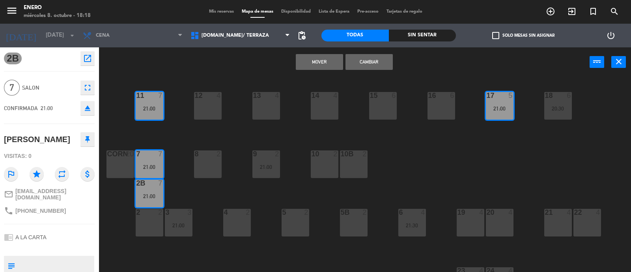
click at [364, 65] on button "Cambiar" at bounding box center [369, 62] width 47 height 16
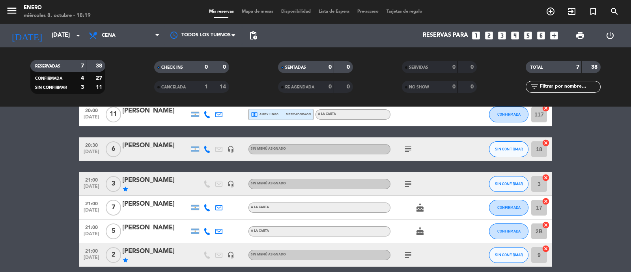
scroll to position [49, 0]
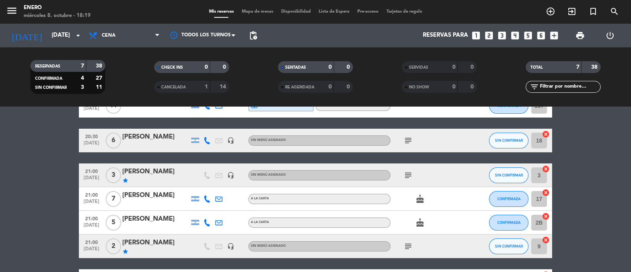
click at [541, 139] on input "18" at bounding box center [539, 141] width 16 height 16
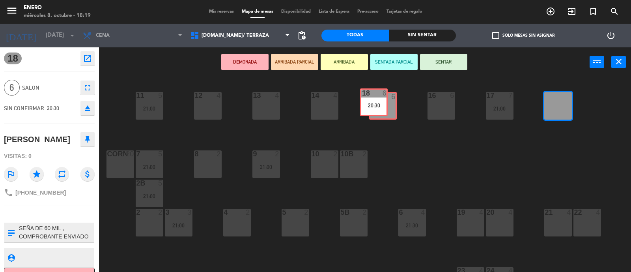
drag, startPoint x: 563, startPoint y: 105, endPoint x: 379, endPoint y: 101, distance: 183.5
click at [379, 101] on div "14 4 12 4 11 5 21:00 17 7 21:00 15 6 16 6 13 4 18 6 20:30 18 6 20:30 10 2 7 5 2…" at bounding box center [368, 175] width 526 height 195
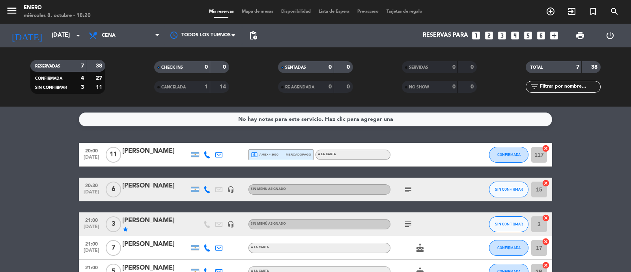
scroll to position [49, 0]
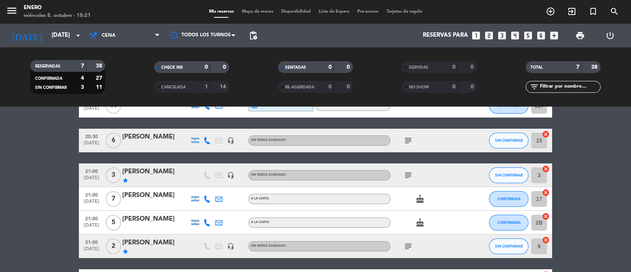
click at [540, 223] on input "2B" at bounding box center [539, 223] width 16 height 16
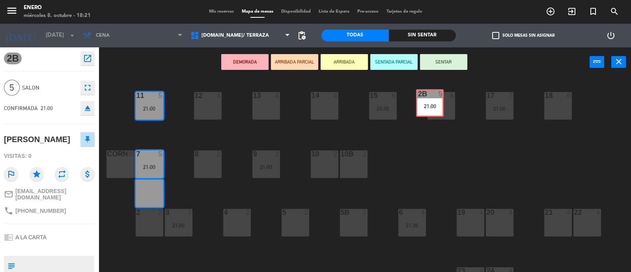
drag, startPoint x: 146, startPoint y: 189, endPoint x: 427, endPoint y: 99, distance: 294.9
click at [427, 99] on div "14 4 12 4 11 5 21:00 17 7 21:00 15 6 20:30 16 6 13 4 18 6 10 2 7 5 21:00 8 2 9 …" at bounding box center [368, 175] width 526 height 195
click at [438, 100] on div "16 6" at bounding box center [442, 106] width 28 height 28
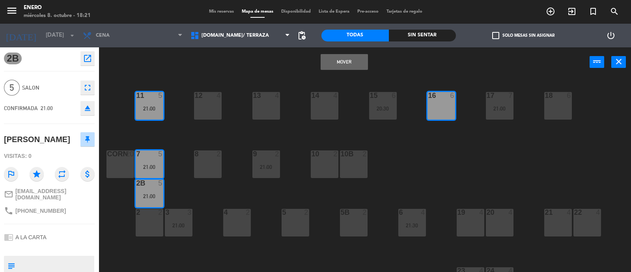
click at [438, 100] on div "16 6" at bounding box center [442, 106] width 28 height 28
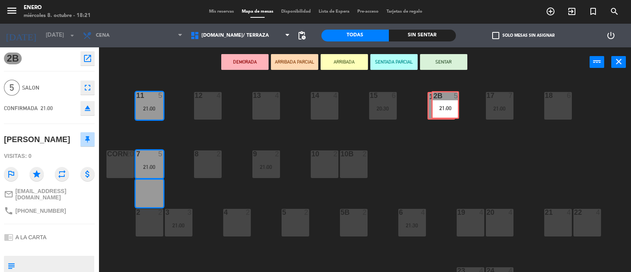
drag, startPoint x: 150, startPoint y: 190, endPoint x: 446, endPoint y: 102, distance: 309.1
click at [446, 102] on div "14 4 12 4 11 5 21:00 17 7 21:00 15 6 20:30 16 6 13 4 18 6 10 2 7 5 21:00 8 2 9 …" at bounding box center [368, 175] width 526 height 195
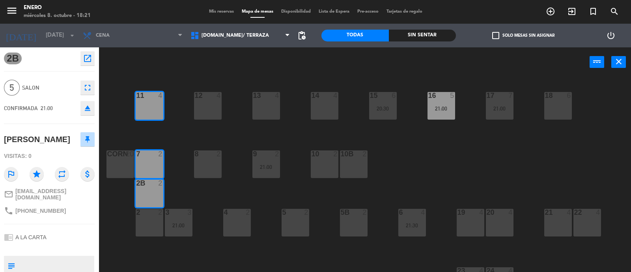
click at [445, 102] on div "16 5 21:00" at bounding box center [442, 106] width 28 height 28
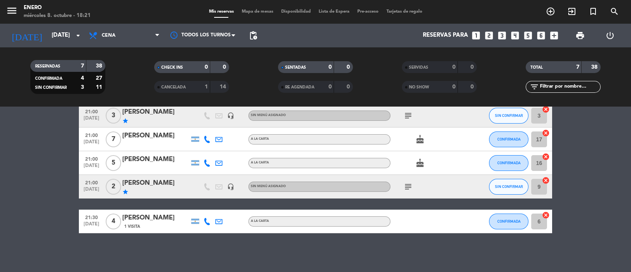
scroll to position [109, 0]
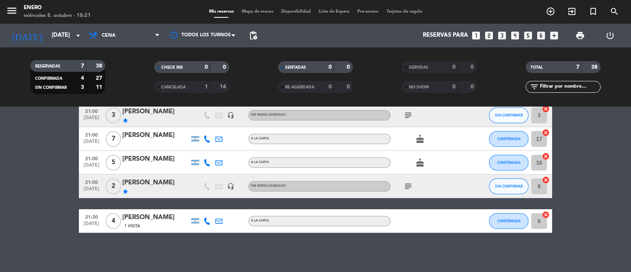
click at [541, 223] on input "6" at bounding box center [539, 221] width 16 height 16
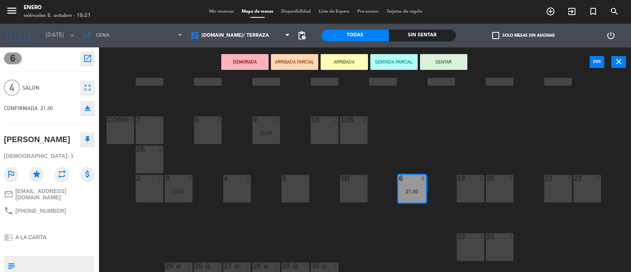
scroll to position [49, 0]
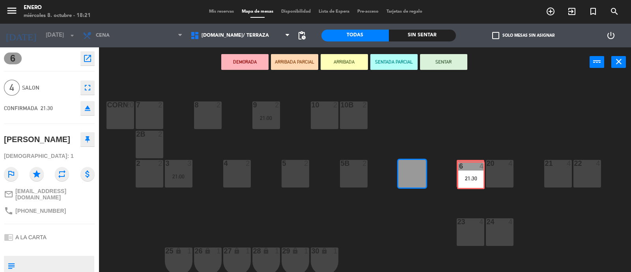
drag, startPoint x: 409, startPoint y: 174, endPoint x: 468, endPoint y: 176, distance: 59.2
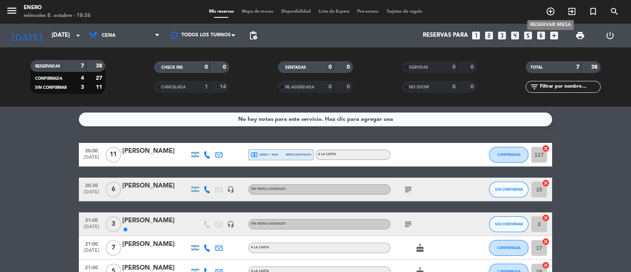
click at [551, 11] on icon "add_circle_outline" at bounding box center [550, 11] width 9 height 9
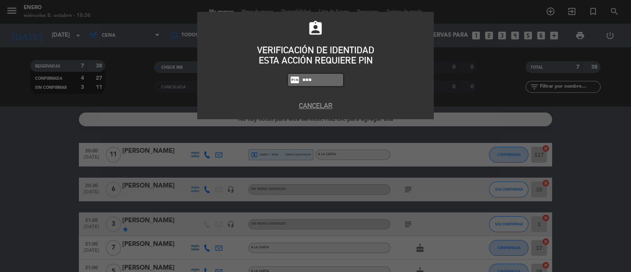
type input "6082"
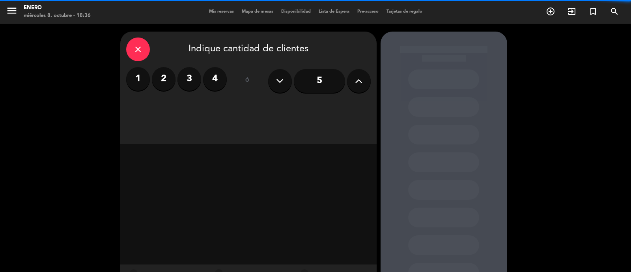
click at [361, 87] on button at bounding box center [359, 81] width 24 height 24
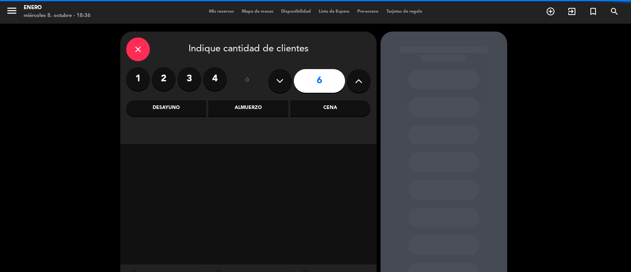
click at [361, 87] on button at bounding box center [359, 81] width 24 height 24
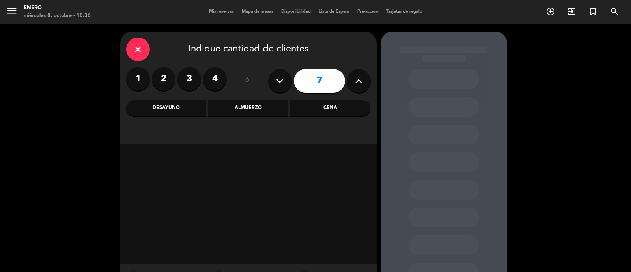
click at [361, 87] on button at bounding box center [359, 81] width 24 height 24
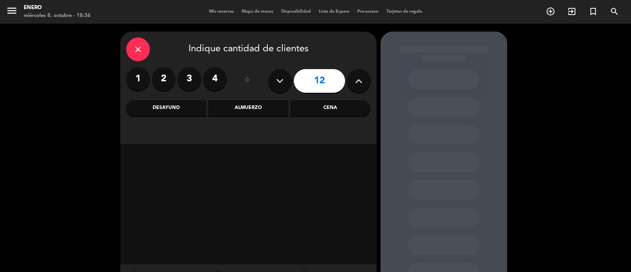
click at [361, 87] on button at bounding box center [359, 81] width 24 height 24
type input "15"
click at [236, 109] on div "Almuerzo" at bounding box center [248, 108] width 80 height 16
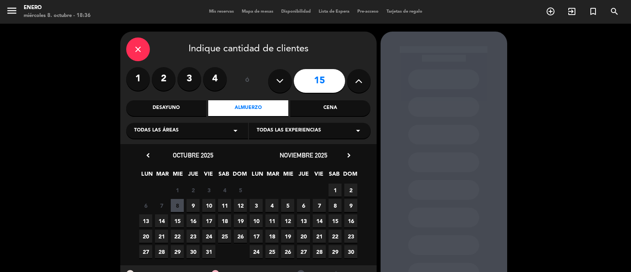
click at [212, 234] on span "24" at bounding box center [208, 236] width 13 height 13
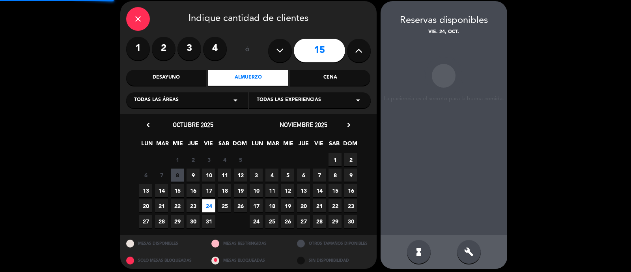
scroll to position [32, 0]
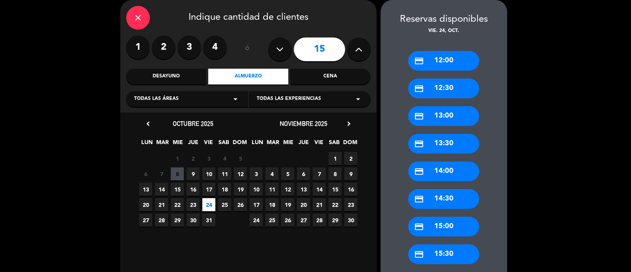
click at [446, 117] on div "credit_card 13:00" at bounding box center [443, 116] width 71 height 20
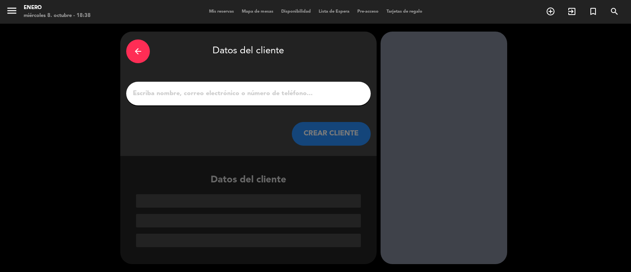
scroll to position [0, 0]
paste input "[PERSON_NAME]"
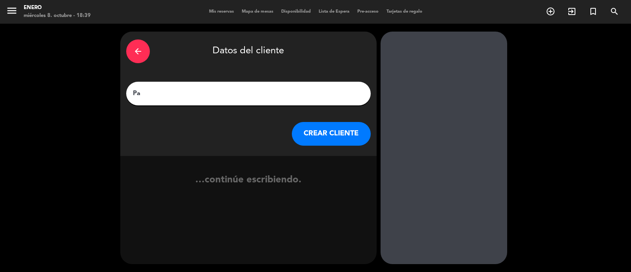
type input "P"
type input "[PERSON_NAME]"
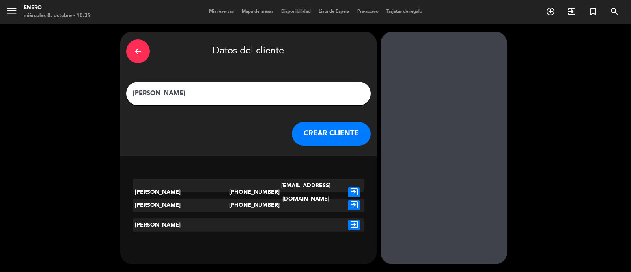
click at [272, 186] on div "[EMAIL_ADDRESS][DOMAIN_NAME]" at bounding box center [305, 192] width 77 height 27
click at [359, 187] on icon "exit_to_app" at bounding box center [353, 192] width 11 height 10
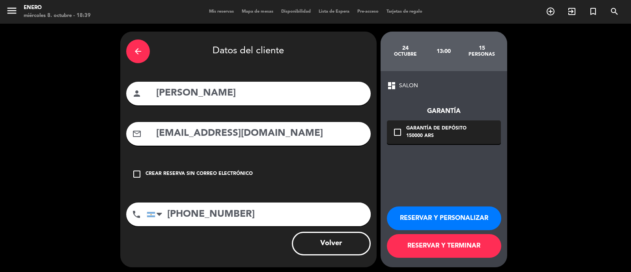
click at [442, 216] on button "RESERVAR Y PERSONALIZAR" at bounding box center [444, 218] width 114 height 24
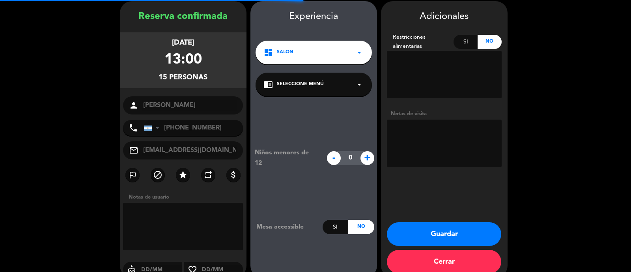
scroll to position [32, 0]
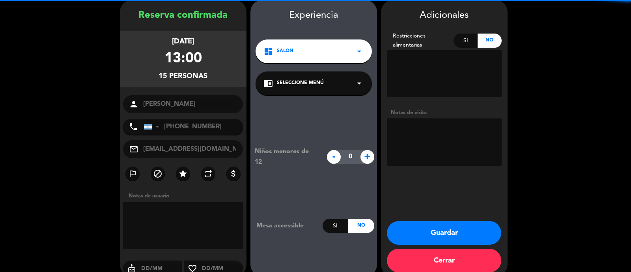
click at [428, 141] on textarea at bounding box center [444, 141] width 115 height 47
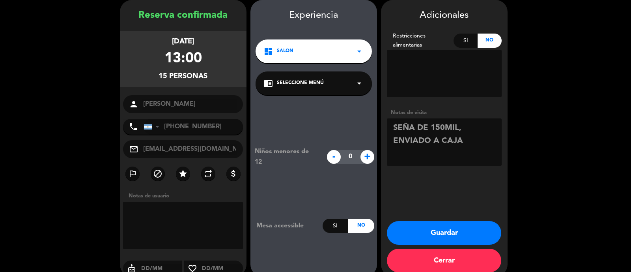
type textarea "SEÑA DE 150MIL, ENVIADO A CAJA"
click at [441, 230] on button "Guardar" at bounding box center [444, 233] width 114 height 24
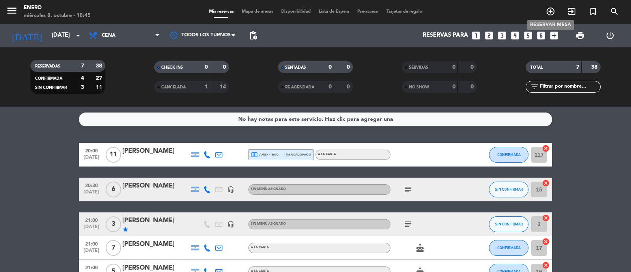
click at [552, 14] on icon "add_circle_outline" at bounding box center [550, 11] width 9 height 9
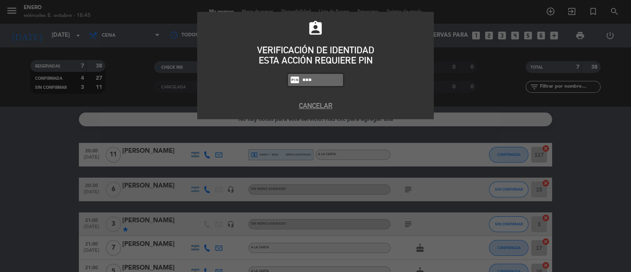
type input "6082"
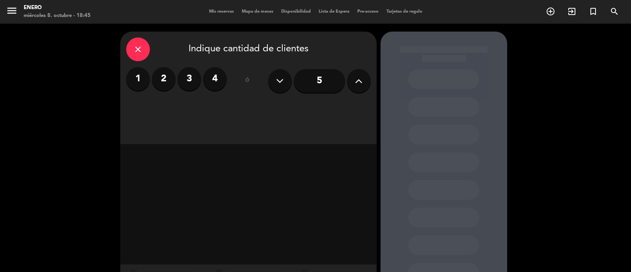
click at [353, 80] on button at bounding box center [359, 81] width 24 height 24
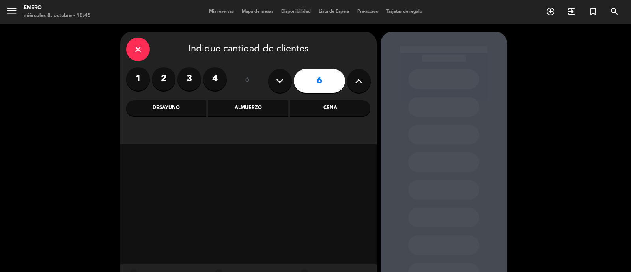
click at [270, 113] on div "Almuerzo" at bounding box center [248, 108] width 80 height 16
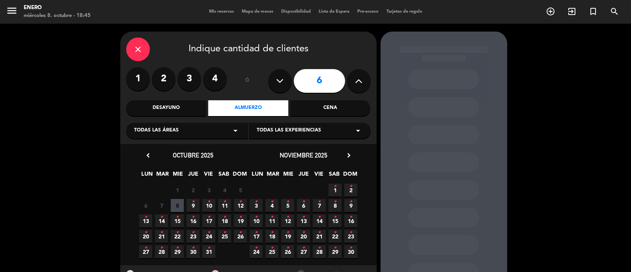
click at [163, 217] on icon "•" at bounding box center [161, 217] width 3 height 13
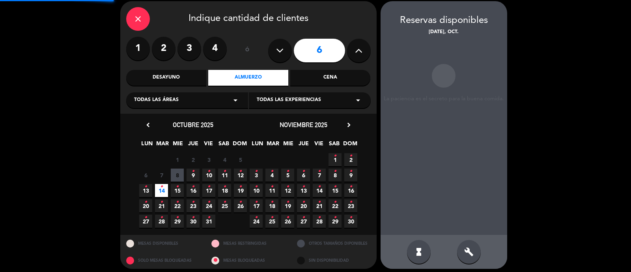
scroll to position [32, 0]
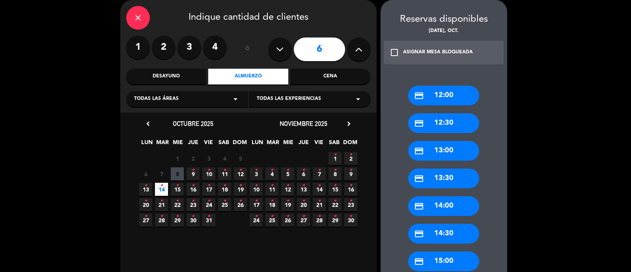
click at [452, 151] on div "credit_card 13:00" at bounding box center [443, 151] width 71 height 20
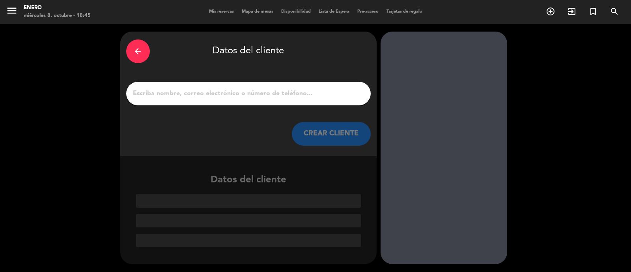
scroll to position [0, 0]
paste input "[PERSON_NAME]"
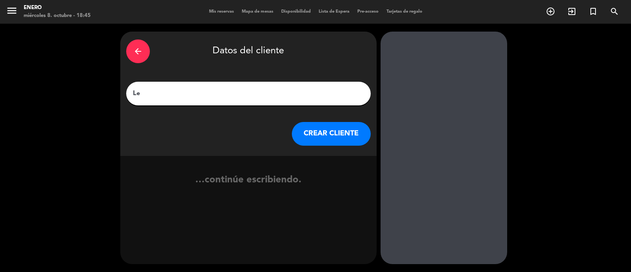
type input "L"
type input "[PERSON_NAME]"
click at [320, 135] on button "CREAR CLIENTE" at bounding box center [331, 134] width 79 height 24
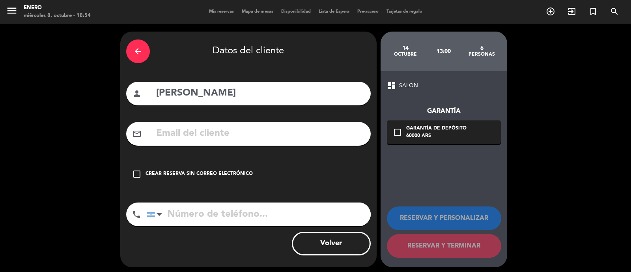
drag, startPoint x: 139, startPoint y: 173, endPoint x: 156, endPoint y: 173, distance: 17.0
click at [139, 173] on icon "check_box_outline_blank" at bounding box center [136, 173] width 9 height 9
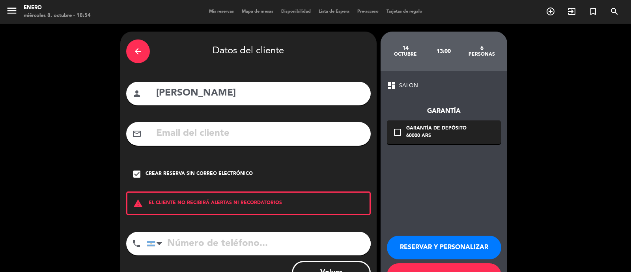
click at [443, 245] on button "RESERVAR Y PERSONALIZAR" at bounding box center [444, 248] width 114 height 24
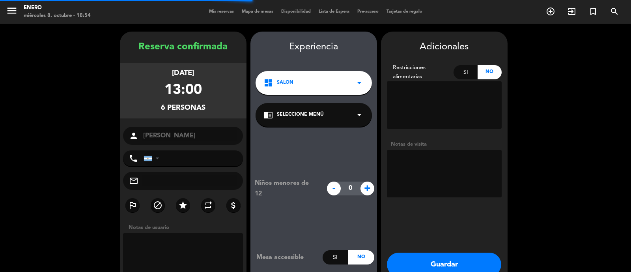
scroll to position [32, 0]
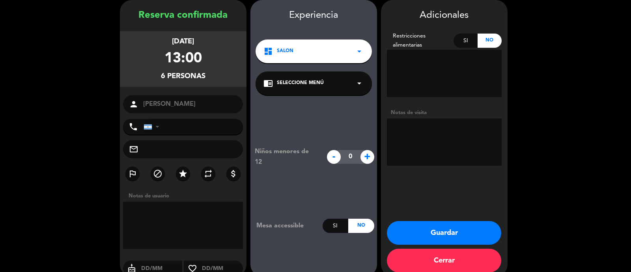
click at [411, 148] on textarea at bounding box center [444, 141] width 115 height 47
type textarea "DE PREFERENCIA MESA REDONDA"
click at [444, 230] on button "Guardar" at bounding box center [444, 233] width 114 height 24
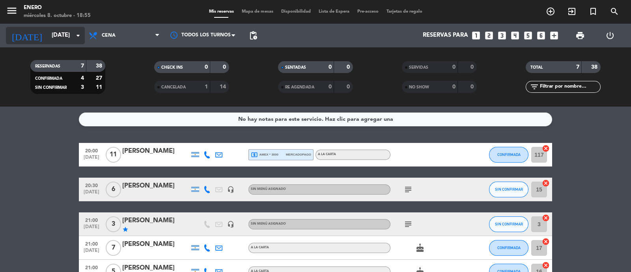
click at [71, 37] on input "[DATE]" at bounding box center [86, 35] width 76 height 15
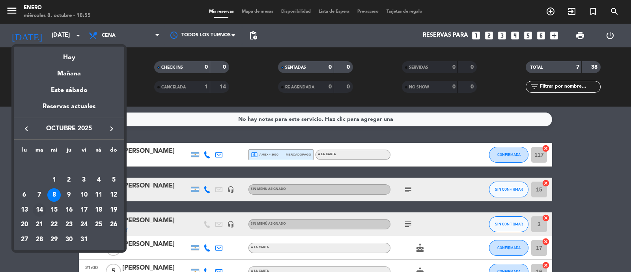
click at [41, 208] on div "14" at bounding box center [39, 209] width 13 height 13
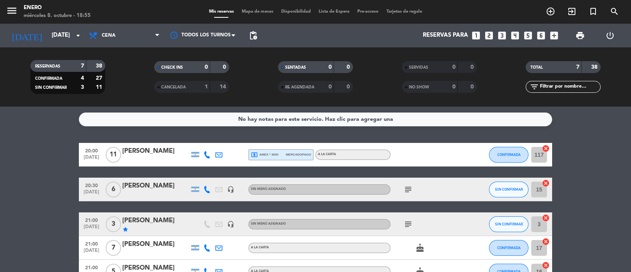
type input "[DATE]"
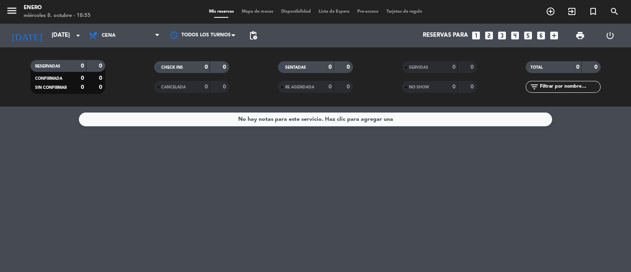
click at [342, 168] on div "No hay notas para este servicio. Haz clic para agregar una" at bounding box center [315, 189] width 631 height 165
drag, startPoint x: 255, startPoint y: 180, endPoint x: 228, endPoint y: 198, distance: 33.0
click at [253, 180] on div "No hay notas para este servicio. Haz clic para agregar una" at bounding box center [315, 189] width 631 height 165
drag, startPoint x: 220, startPoint y: 209, endPoint x: 214, endPoint y: 208, distance: 6.1
click at [217, 209] on div "No hay notas para este servicio. Haz clic para agregar una" at bounding box center [315, 189] width 631 height 165
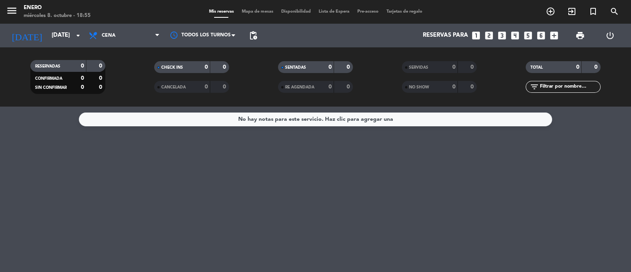
drag, startPoint x: 214, startPoint y: 208, endPoint x: 249, endPoint y: 192, distance: 38.9
click at [225, 204] on div "No hay notas para este servicio. Haz clic para agregar una" at bounding box center [315, 189] width 631 height 165
click at [120, 42] on span "Cena" at bounding box center [124, 35] width 79 height 17
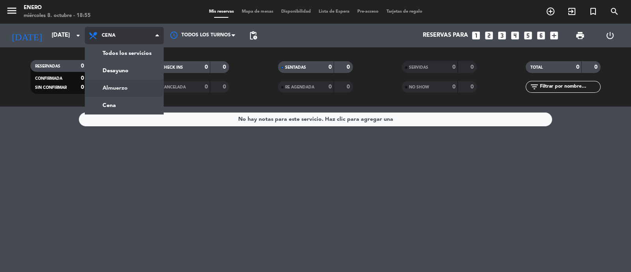
click at [115, 92] on div "menu Enero [DATE] 8. octubre - 18:55 Mis reservas Mapa de mesas Disponibilidad …" at bounding box center [315, 53] width 631 height 107
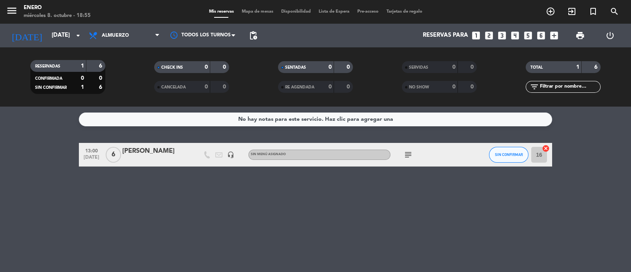
click at [407, 156] on icon "subject" at bounding box center [408, 154] width 9 height 9
click at [414, 195] on div "No hay notas para este servicio. Haz clic para agregar una 13:00 [DATE] 6 [PERS…" at bounding box center [315, 189] width 631 height 165
click at [543, 157] on input "16" at bounding box center [539, 155] width 16 height 16
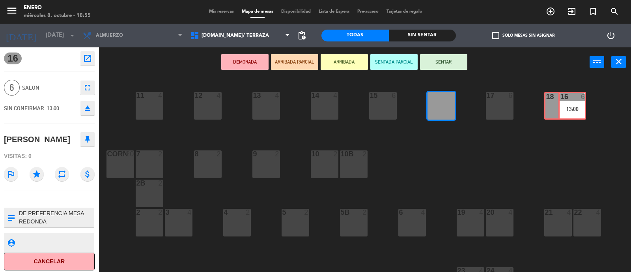
drag, startPoint x: 432, startPoint y: 107, endPoint x: 563, endPoint y: 107, distance: 130.6
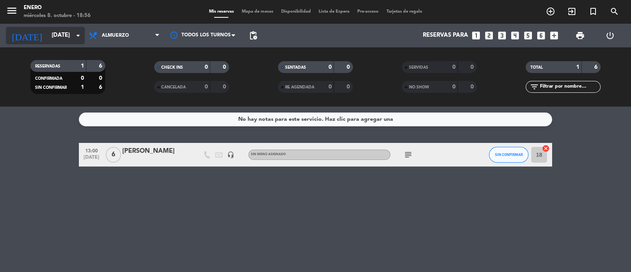
click at [78, 38] on icon "arrow_drop_down" at bounding box center [77, 35] width 9 height 9
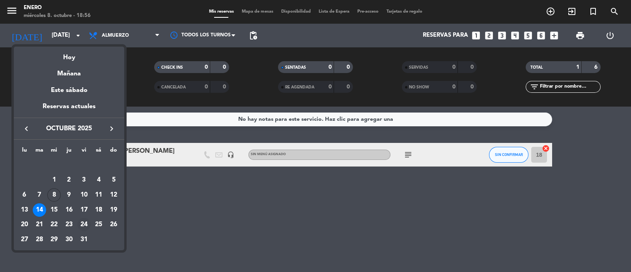
click at [82, 224] on div "24" at bounding box center [83, 224] width 13 height 13
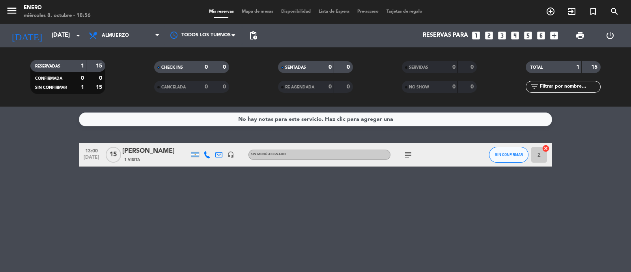
click at [406, 155] on icon "subject" at bounding box center [408, 154] width 9 height 9
click at [429, 196] on div "No hay notas para este servicio. Haz clic para agregar una 13:00 [DATE] [PERSON…" at bounding box center [315, 189] width 631 height 165
click at [51, 31] on input "[DATE]" at bounding box center [86, 35] width 76 height 15
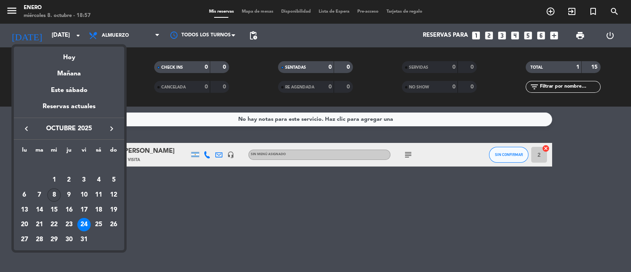
click at [54, 191] on div "8" at bounding box center [53, 194] width 13 height 13
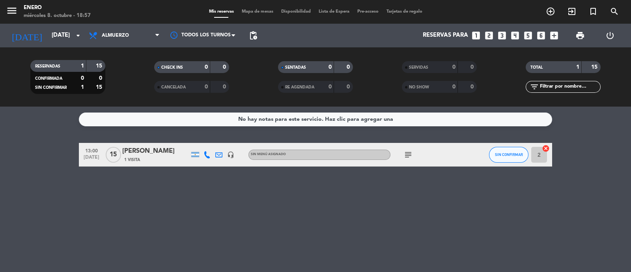
type input "[DATE]"
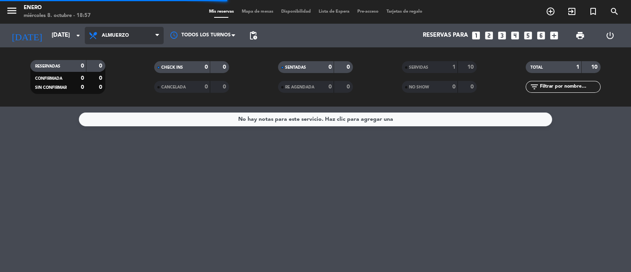
click at [112, 40] on span "Almuerzo" at bounding box center [124, 35] width 79 height 17
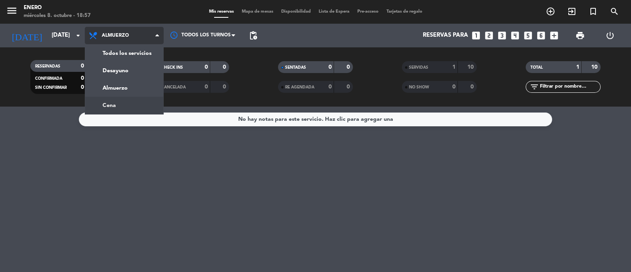
click at [130, 104] on div "menu Enero [DATE] 8. octubre - 18:57 Mis reservas Mapa de mesas Disponibilidad …" at bounding box center [315, 53] width 631 height 107
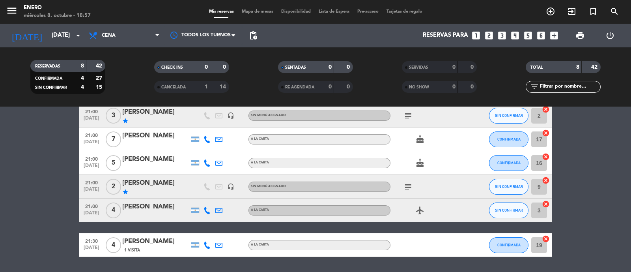
scroll to position [133, 0]
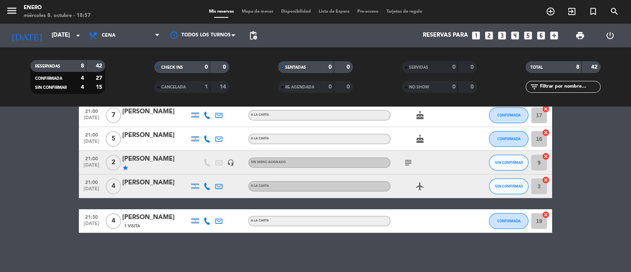
click at [423, 184] on icon "airplanemode_active" at bounding box center [419, 185] width 9 height 9
click at [447, 188] on div "airplanemode_active REGALO DE VIAJE" at bounding box center [426, 185] width 71 height 23
click at [207, 188] on icon at bounding box center [207, 186] width 7 height 7
click at [432, 222] on div at bounding box center [426, 220] width 71 height 23
click at [204, 185] on icon at bounding box center [207, 186] width 7 height 7
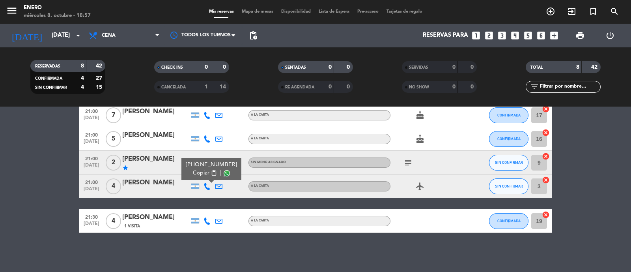
click at [211, 171] on span "content_paste" at bounding box center [214, 173] width 6 height 6
drag, startPoint x: 169, startPoint y: 181, endPoint x: 125, endPoint y: 180, distance: 44.2
click at [125, 180] on div "[PERSON_NAME]" at bounding box center [155, 183] width 67 height 10
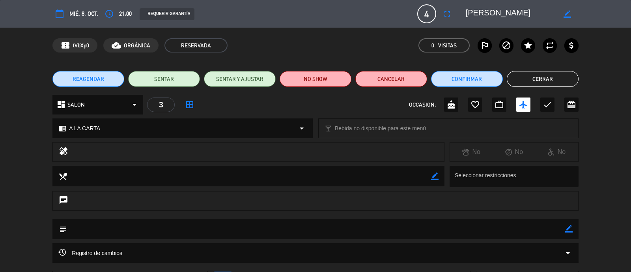
drag, startPoint x: 125, startPoint y: 180, endPoint x: 393, endPoint y: 179, distance: 267.9
click at [385, 195] on div "chat" at bounding box center [315, 201] width 526 height 20
drag, startPoint x: 523, startPoint y: 10, endPoint x: 462, endPoint y: 9, distance: 61.2
click at [462, 9] on div "border_color" at bounding box center [519, 14] width 118 height 14
click at [564, 75] on button "Cerrar" at bounding box center [543, 79] width 72 height 16
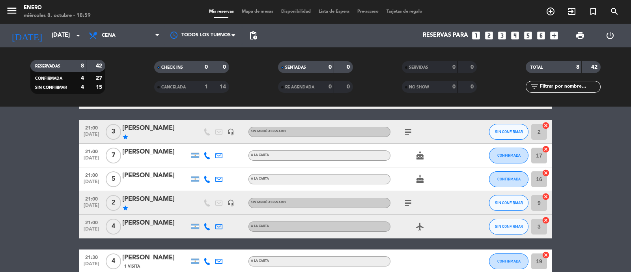
scroll to position [83, 0]
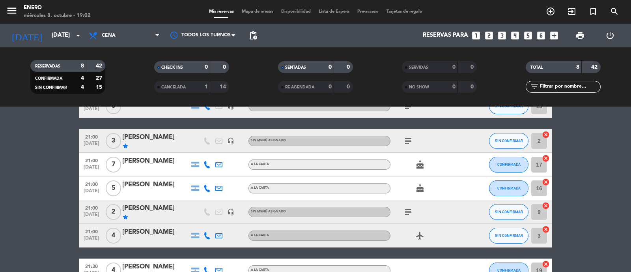
click at [177, 233] on div "[PERSON_NAME]" at bounding box center [155, 232] width 67 height 10
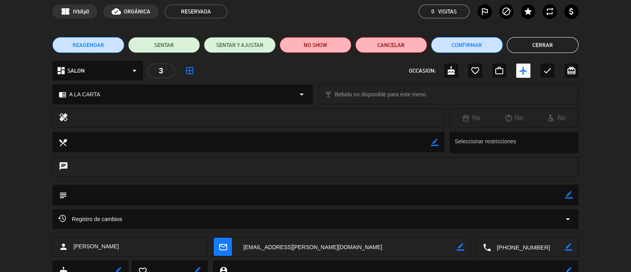
scroll to position [49, 0]
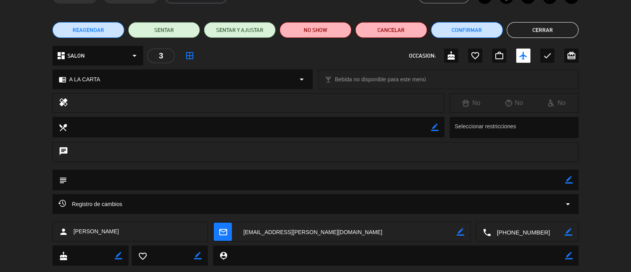
click at [569, 181] on icon "border_color" at bounding box center [568, 179] width 7 height 7
type textarea "m"
click at [90, 180] on textarea at bounding box center [316, 180] width 498 height 20
type textarea "MESA AFUERA"
click at [568, 178] on icon at bounding box center [568, 179] width 7 height 7
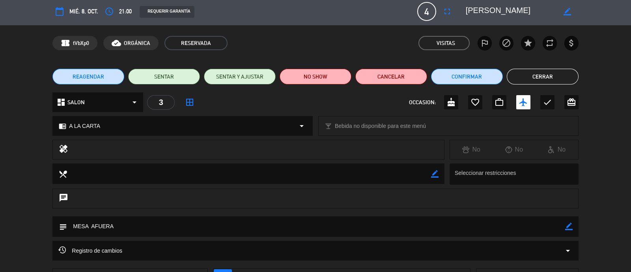
scroll to position [0, 0]
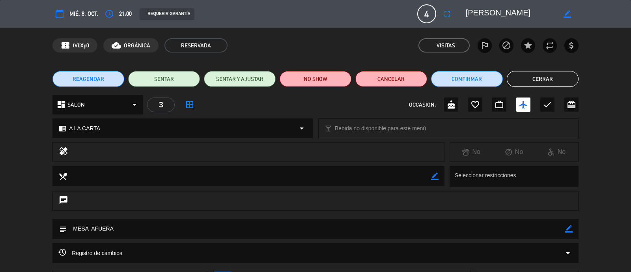
click at [523, 76] on button "Cerrar" at bounding box center [543, 79] width 72 height 16
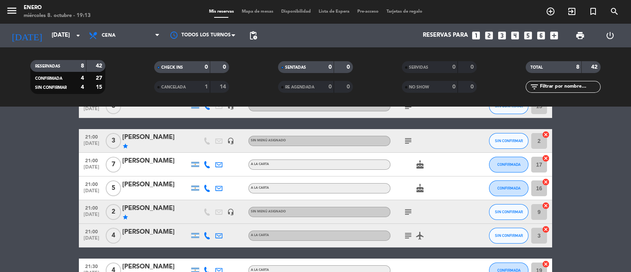
click at [38, 213] on bookings-row "20:00 [DATE] [PERSON_NAME] local_atm amex * 3000 mercadopago A LA CARTA CONFIRM…" at bounding box center [315, 171] width 631 height 223
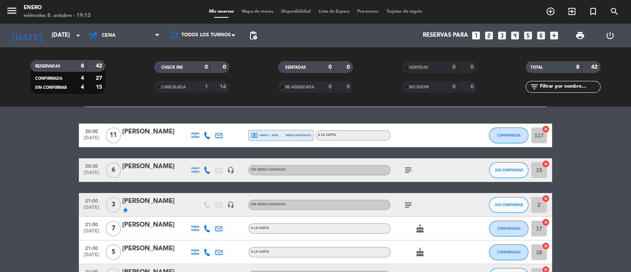
scroll to position [39, 0]
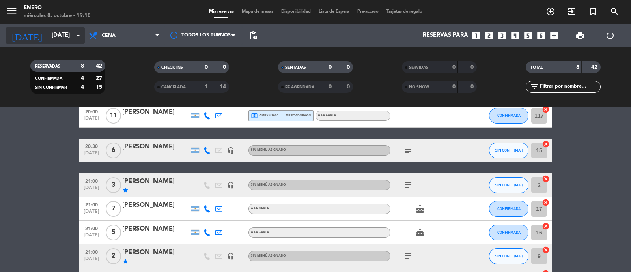
click at [78, 39] on icon "arrow_drop_down" at bounding box center [77, 35] width 9 height 9
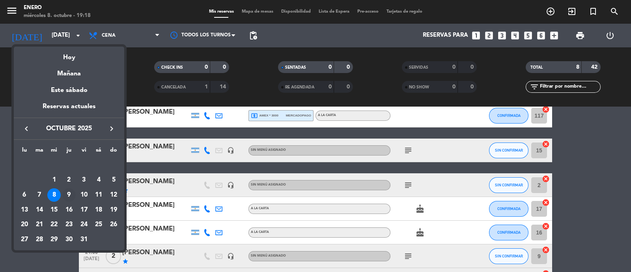
click at [71, 195] on div "9" at bounding box center [68, 194] width 13 height 13
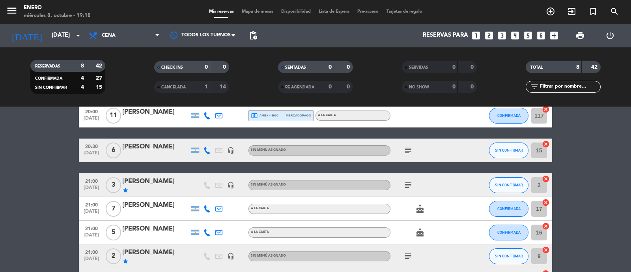
type input "[DEMOGRAPHIC_DATA][DATE]"
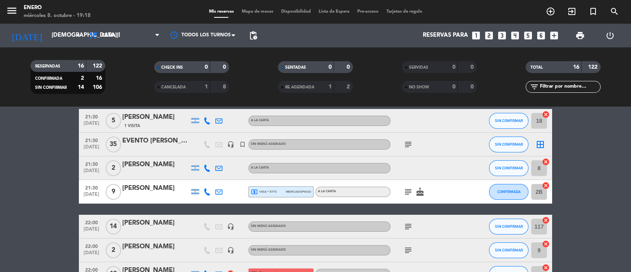
scroll to position [276, 0]
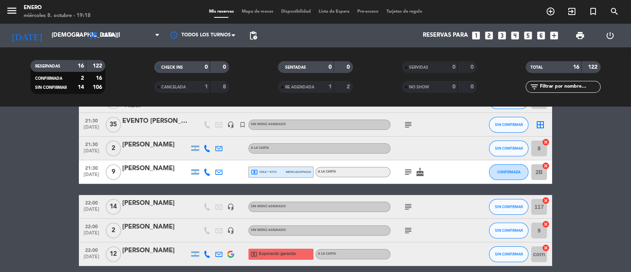
click at [418, 208] on div "subject" at bounding box center [426, 206] width 71 height 23
click at [140, 204] on div "[PERSON_NAME]" at bounding box center [155, 203] width 67 height 10
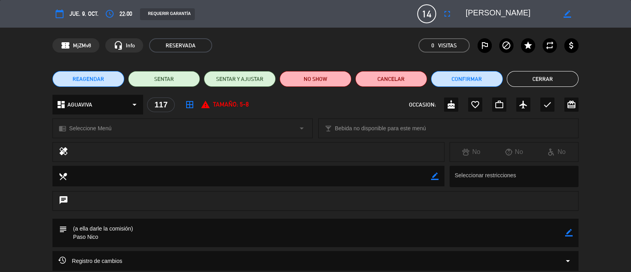
scroll to position [3, 0]
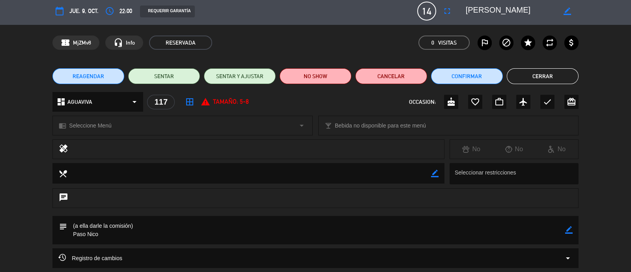
click at [570, 233] on icon "border_color" at bounding box center [568, 229] width 7 height 7
click at [144, 232] on textarea at bounding box center [316, 230] width 498 height 28
click at [144, 226] on textarea at bounding box center [316, 230] width 498 height 28
type textarea "TIENE COMISION 7 SACAR FOTO EL TICKET Y PASARLO A [PERSON_NAME]"
click at [570, 228] on icon at bounding box center [568, 229] width 7 height 7
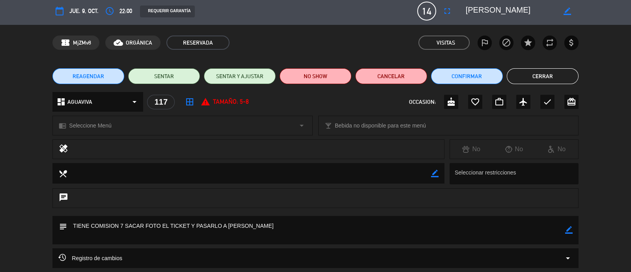
click at [534, 80] on button "Cerrar" at bounding box center [543, 76] width 72 height 16
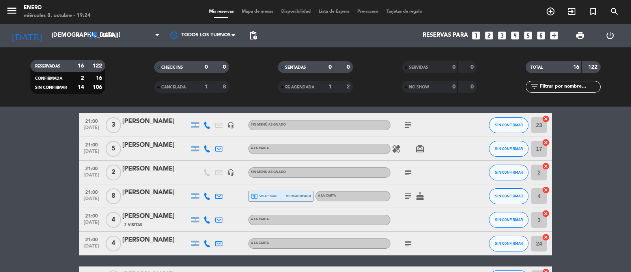
scroll to position [0, 0]
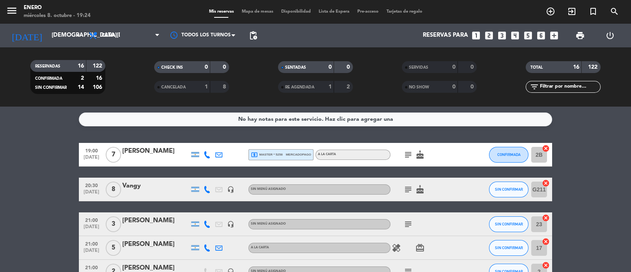
click at [410, 154] on icon "subject" at bounding box center [408, 154] width 9 height 9
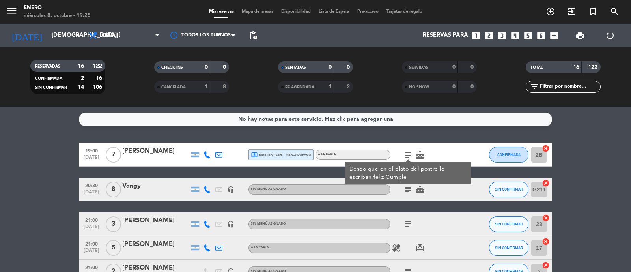
click at [407, 190] on icon "subject" at bounding box center [408, 189] width 9 height 9
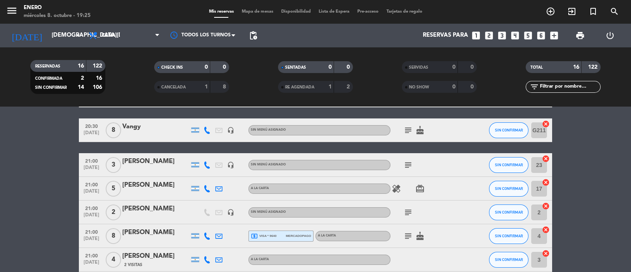
scroll to position [79, 0]
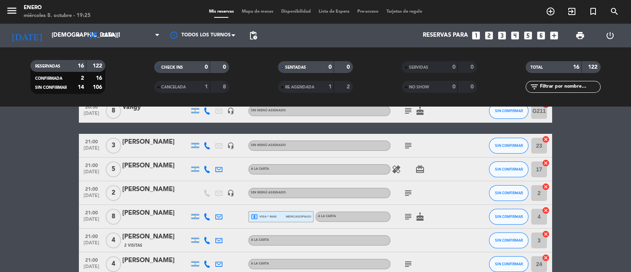
click at [407, 144] on icon "subject" at bounding box center [408, 145] width 9 height 9
click at [408, 193] on icon "subject" at bounding box center [408, 192] width 9 height 9
click at [408, 215] on icon "subject" at bounding box center [408, 216] width 9 height 9
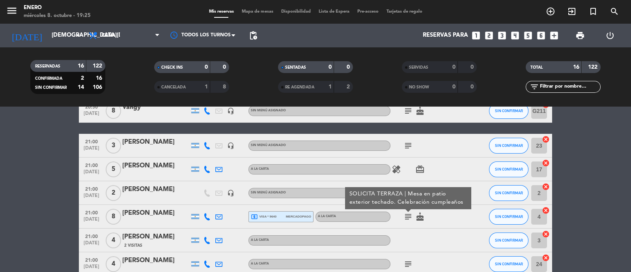
click at [429, 248] on div at bounding box center [426, 239] width 71 height 23
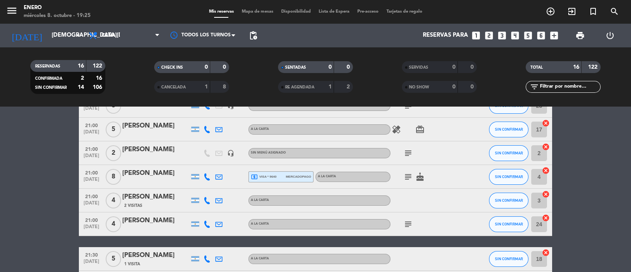
scroll to position [138, 0]
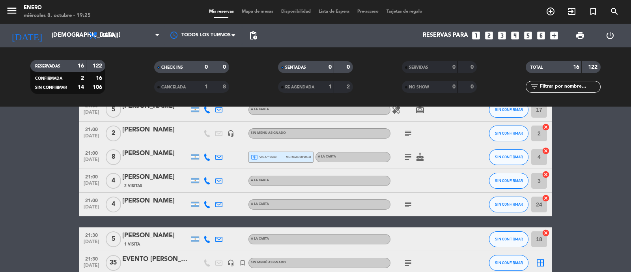
click at [408, 201] on icon "subject" at bounding box center [408, 204] width 9 height 9
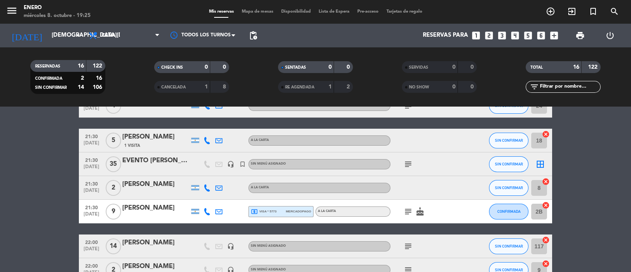
scroll to position [256, 0]
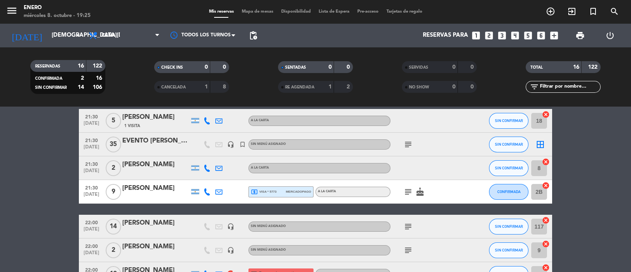
click at [407, 193] on icon "subject" at bounding box center [408, 191] width 9 height 9
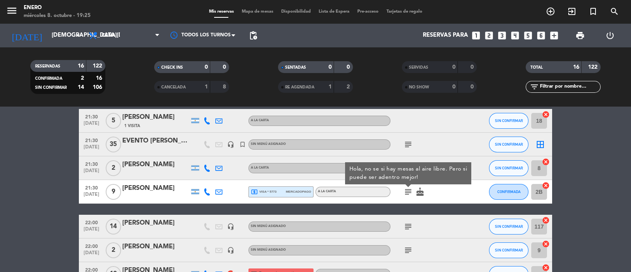
click at [443, 198] on div "subject Hola, no se si hay mesas al aire libre. Pero si puede ser adentro mejor…" at bounding box center [426, 191] width 71 height 23
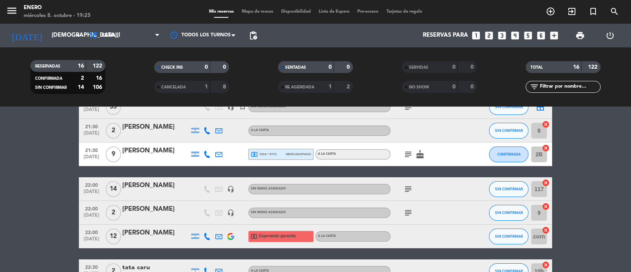
scroll to position [296, 0]
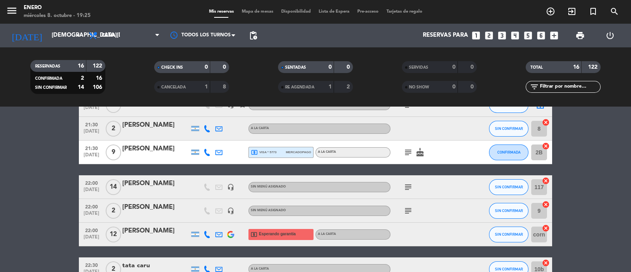
click at [408, 186] on icon "subject" at bounding box center [408, 186] width 9 height 9
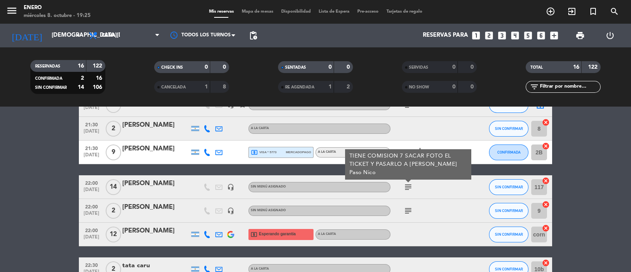
click at [409, 212] on icon "subject" at bounding box center [408, 210] width 9 height 9
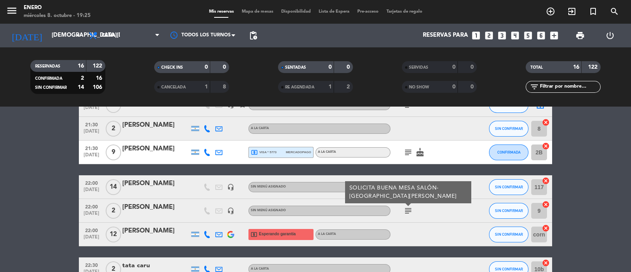
click at [420, 225] on div at bounding box center [426, 234] width 71 height 23
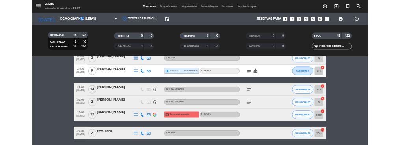
scroll to position [335, 0]
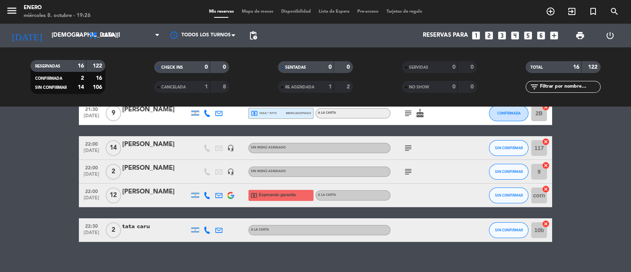
click at [409, 173] on icon "subject" at bounding box center [408, 171] width 9 height 9
